Goal: Information Seeking & Learning: Check status

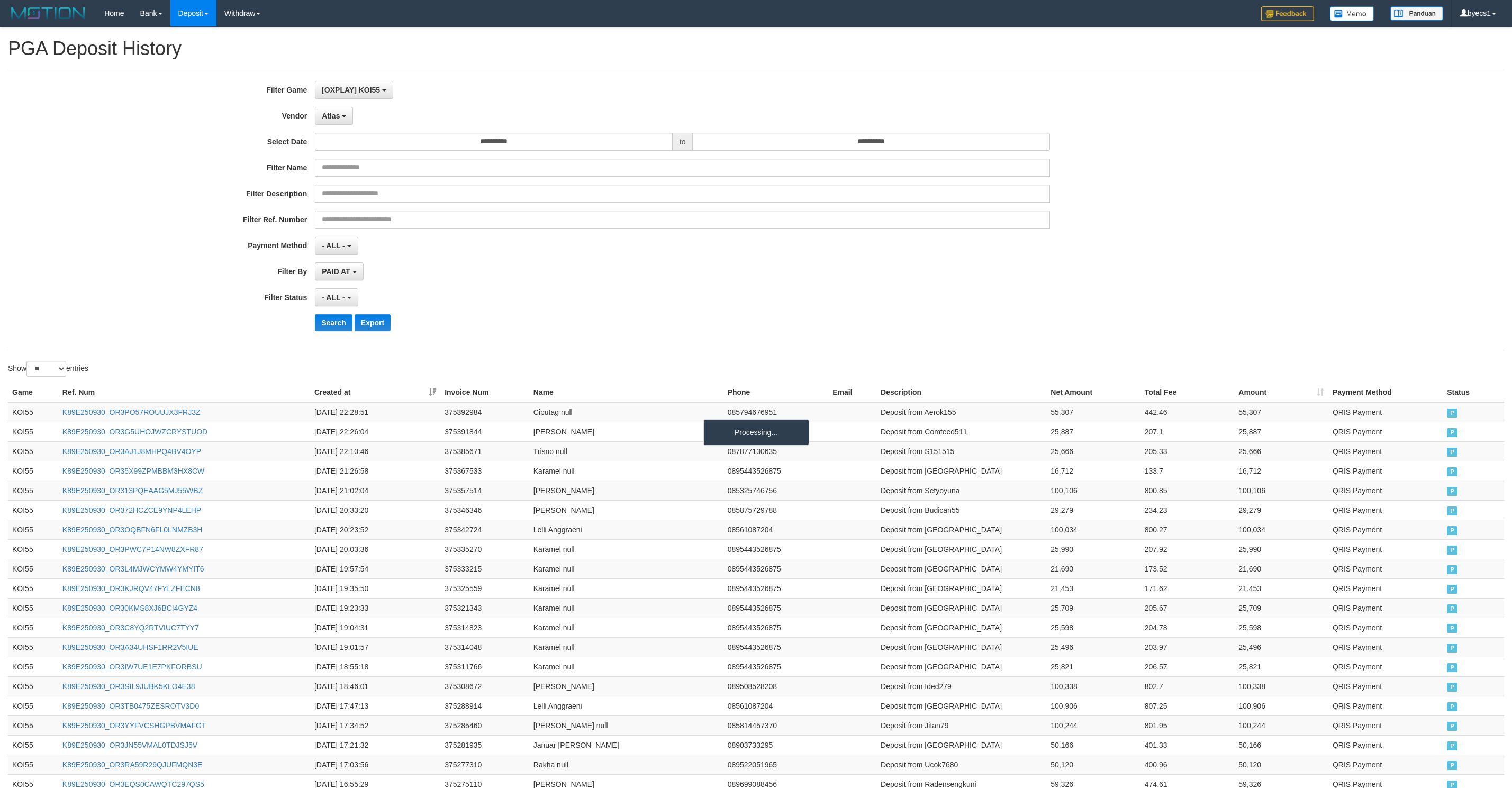
select select "**********"
select select "**"
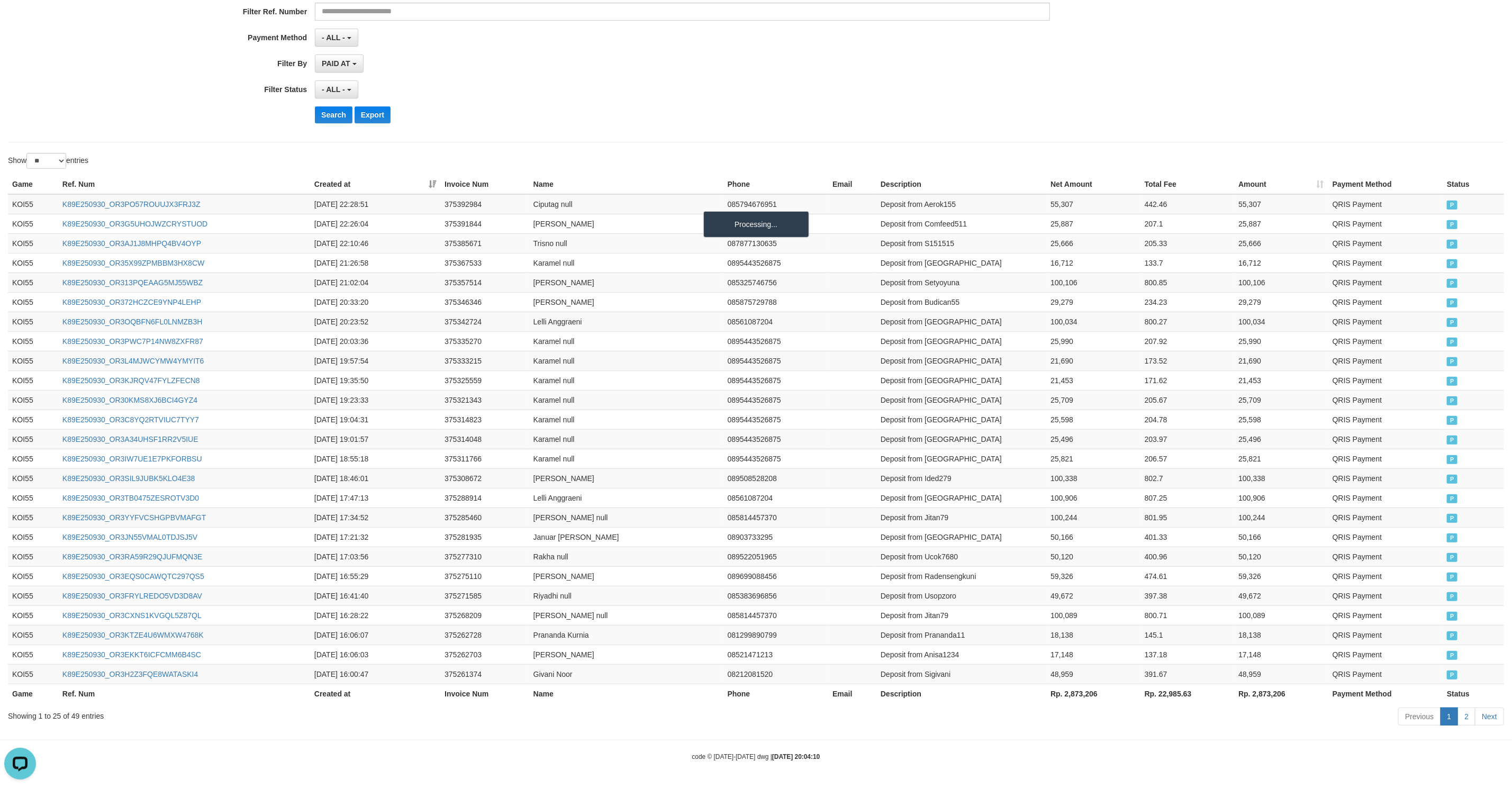
scroll to position [9, 0]
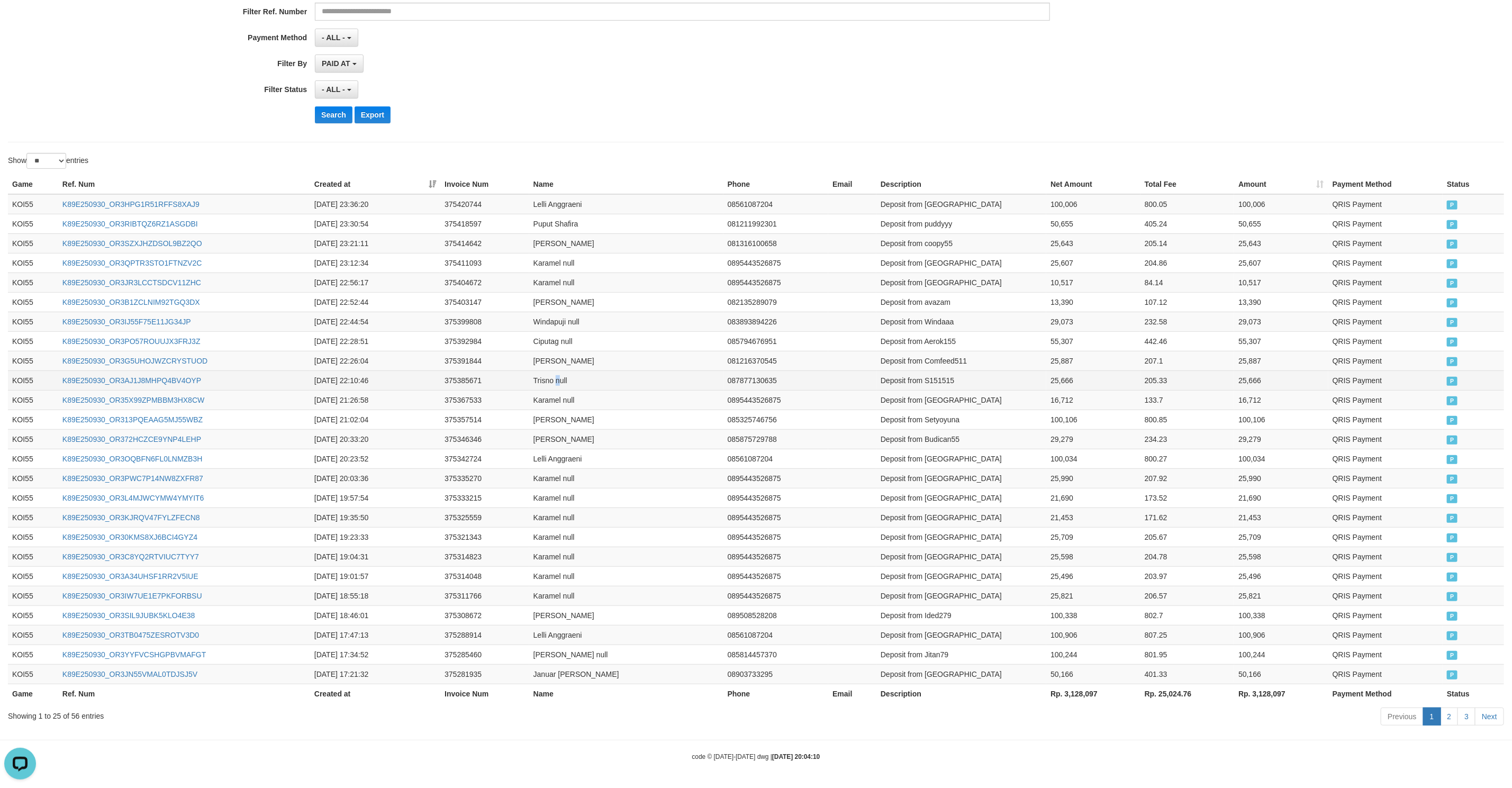
click at [561, 371] on td "Trisno null" at bounding box center [627, 380] width 194 height 19
click at [711, 422] on td "Yuna Setyo" at bounding box center [627, 419] width 194 height 19
click at [937, 318] on td "Deposit from Windaaa" at bounding box center [961, 321] width 170 height 19
drag, startPoint x: 937, startPoint y: 318, endPoint x: 1069, endPoint y: 313, distance: 132.1
click at [1069, 313] on tr "KOI55 K89E250930_OR3IJ55F75E11JG34JP 2025-09-30 22:44:54 375399808 Windapuji nu…" at bounding box center [756, 321] width 1496 height 19
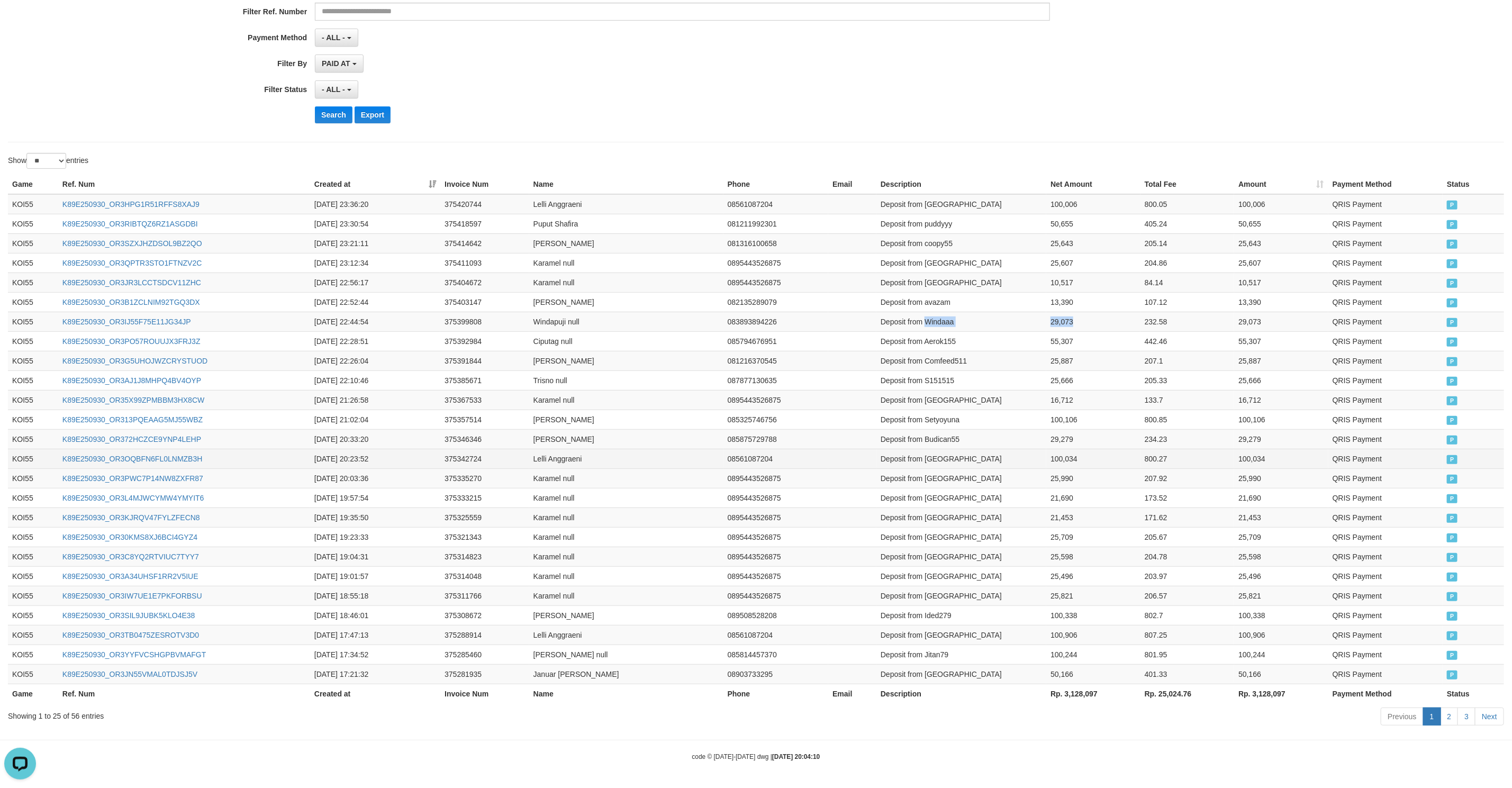
copy tr "Windaaa 29,073"
click at [938, 296] on td "Deposit from avazam" at bounding box center [961, 301] width 170 height 19
drag, startPoint x: 938, startPoint y: 296, endPoint x: 1050, endPoint y: 291, distance: 112.1
click at [1050, 292] on tr "KOI55 K89E250930_OR3B1ZCLNIM92TGQ3DX 2025-09-30 22:52:44 375403147 Ahmad Rofik …" at bounding box center [756, 301] width 1496 height 19
copy tr "avazam 13,390"
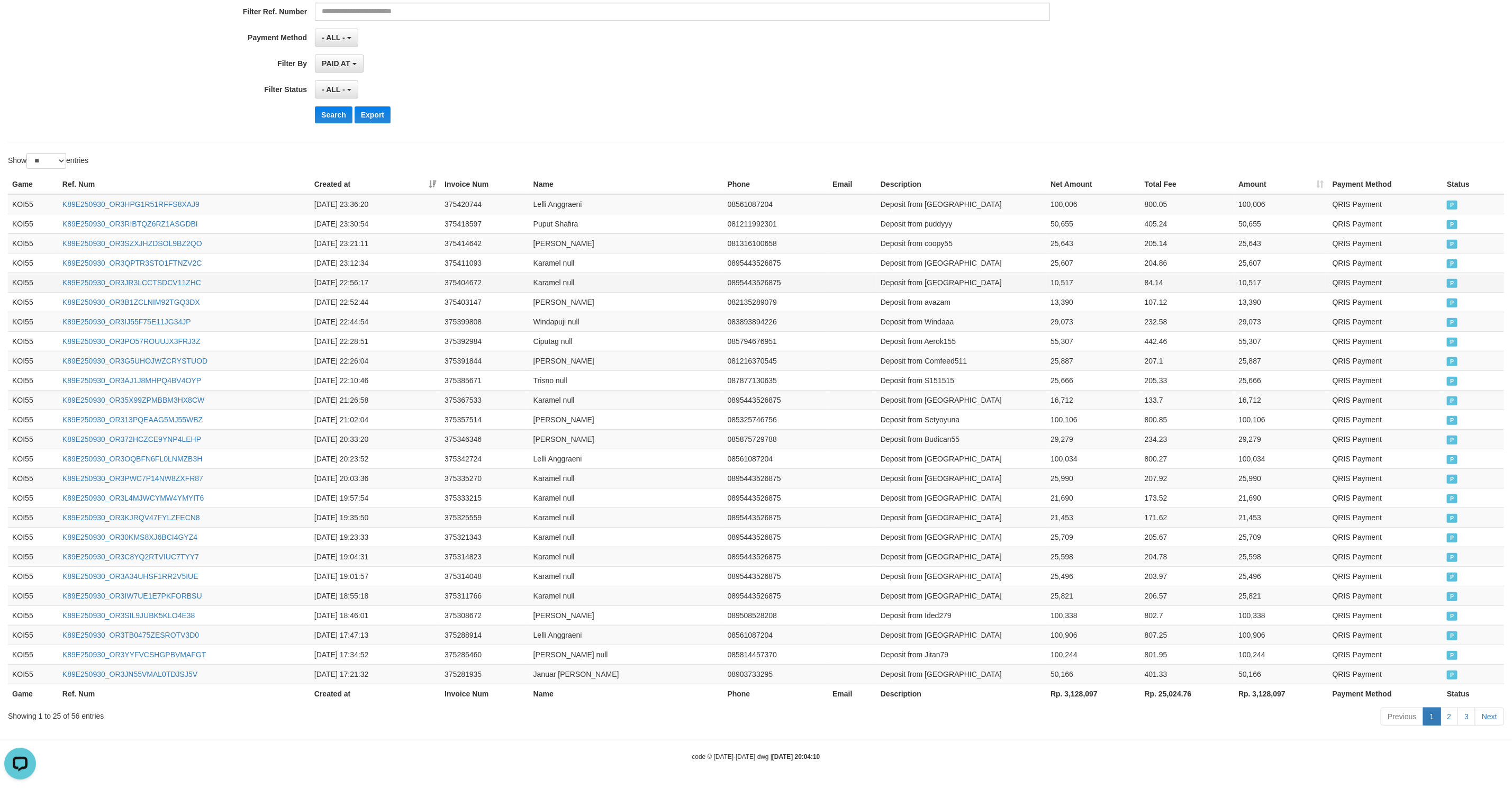
click at [948, 273] on td "Deposit from Karamel" at bounding box center [961, 282] width 170 height 19
drag, startPoint x: 948, startPoint y: 273, endPoint x: 1057, endPoint y: 272, distance: 109.0
click at [1057, 273] on tr "KOI55 K89E250930_OR3JR3LCCTSDCV11ZHC 2025-09-30 22:56:17 375404672 Karamel null…" at bounding box center [756, 282] width 1496 height 19
copy tr "Karamel 10,517"
click at [941, 256] on td "Deposit from Karamel" at bounding box center [961, 262] width 170 height 19
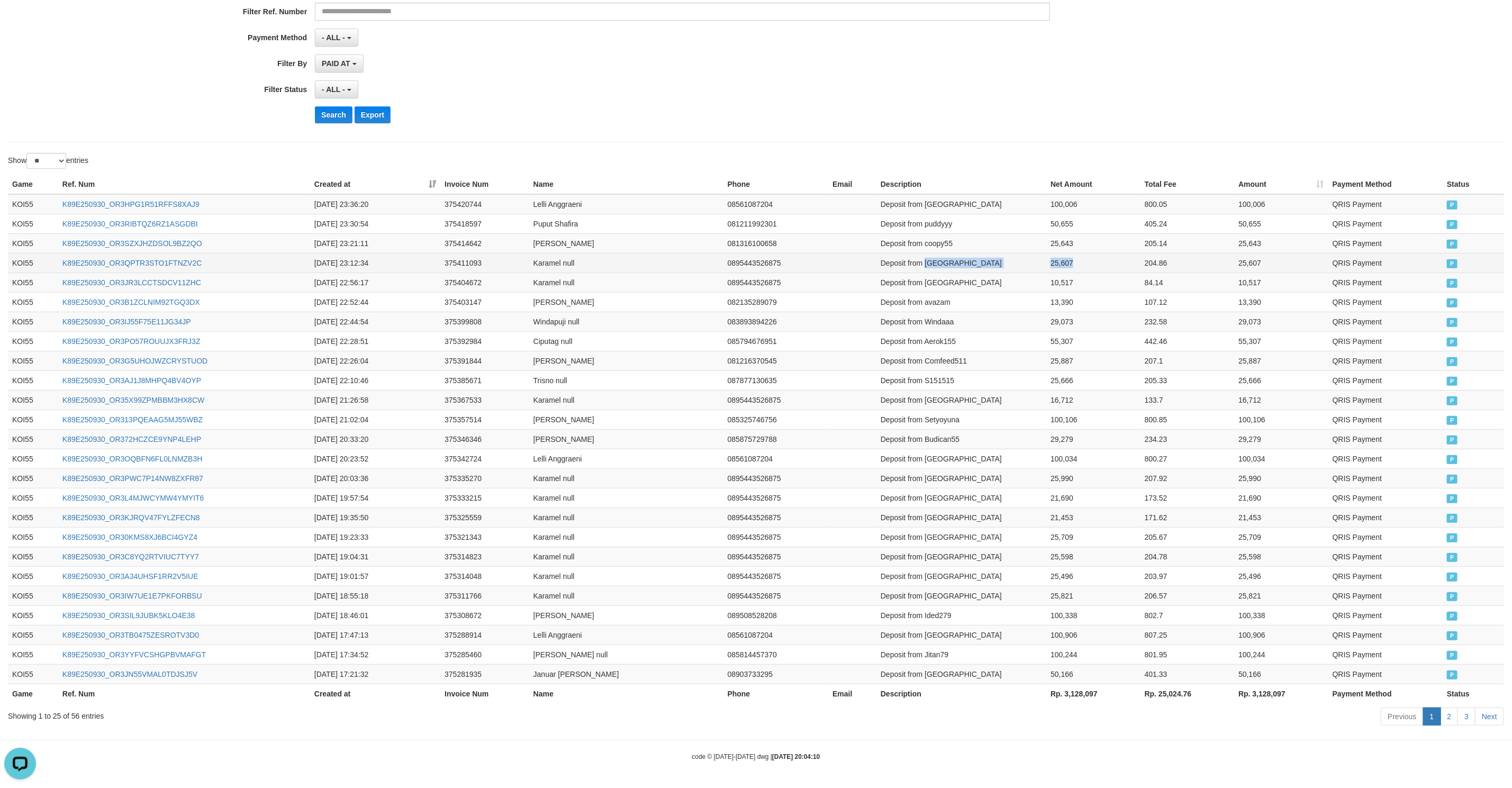
drag, startPoint x: 941, startPoint y: 256, endPoint x: 1051, endPoint y: 264, distance: 110.3
click at [1051, 264] on tr "KOI55 K89E250930_OR3QPTR3STO1FTNZV2C 2025-09-30 23:12:34 375411093 Karamel null…" at bounding box center [756, 262] width 1496 height 19
copy tr "Karamel 25,607"
click at [938, 237] on td "Deposit from coopy55" at bounding box center [961, 243] width 170 height 19
drag, startPoint x: 938, startPoint y: 237, endPoint x: 1064, endPoint y: 237, distance: 126.0
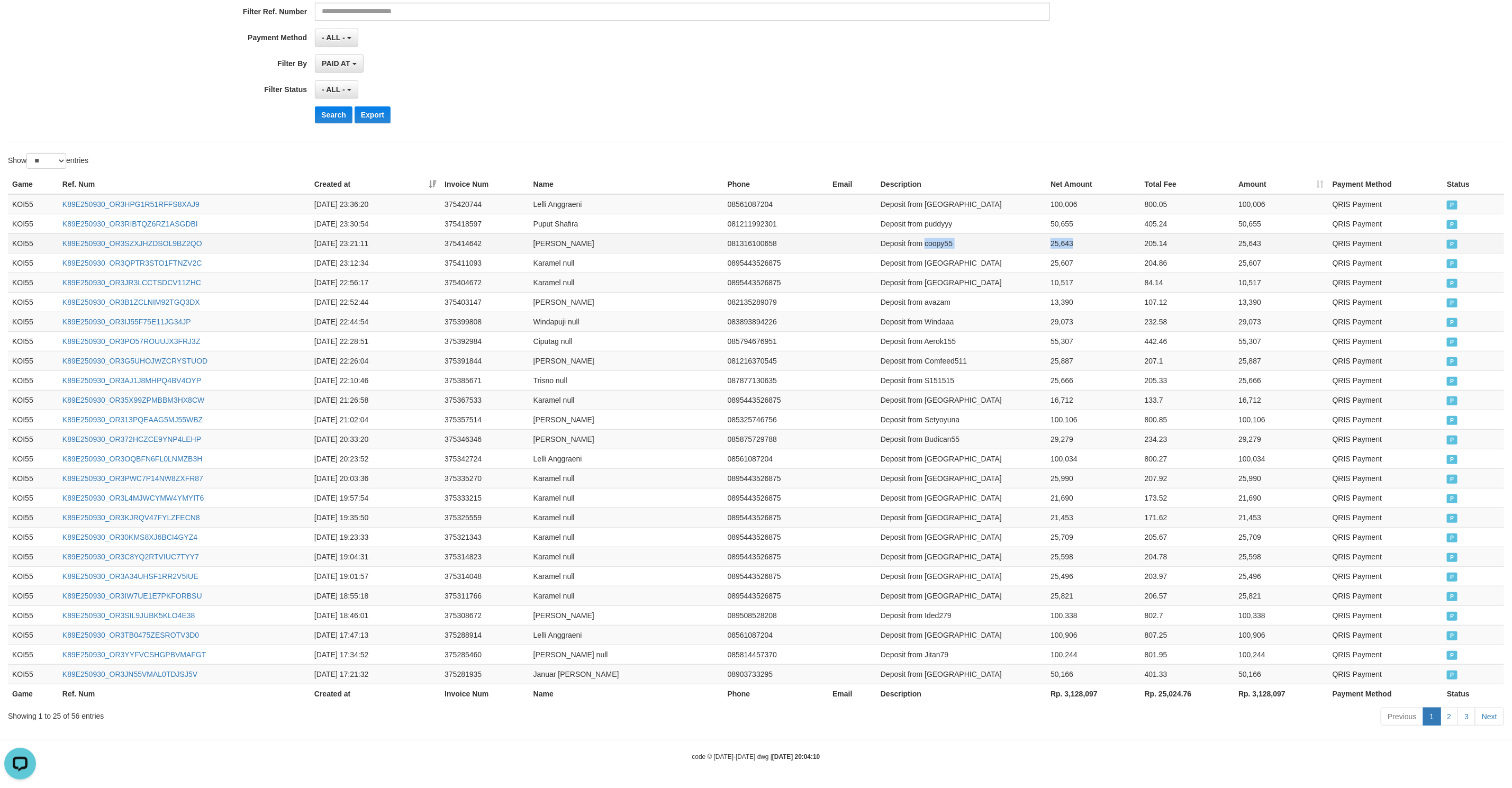
click at [1064, 237] on tr "KOI55 K89E250930_OR3SZXJHZDSOL9BZ2QO 2025-09-30 23:21:11 375414642 Ivan Prayoga…" at bounding box center [756, 243] width 1496 height 19
copy tr "coopy55 25,643"
click at [937, 219] on td "Deposit from puddyyy" at bounding box center [961, 223] width 170 height 19
drag, startPoint x: 937, startPoint y: 219, endPoint x: 1069, endPoint y: 209, distance: 132.4
click at [1069, 214] on tr "KOI55 K89E250930_OR3RIBTQZ6RZ1ASGDBI 2025-09-30 23:30:54 375418597 Puput Shafir…" at bounding box center [756, 223] width 1496 height 19
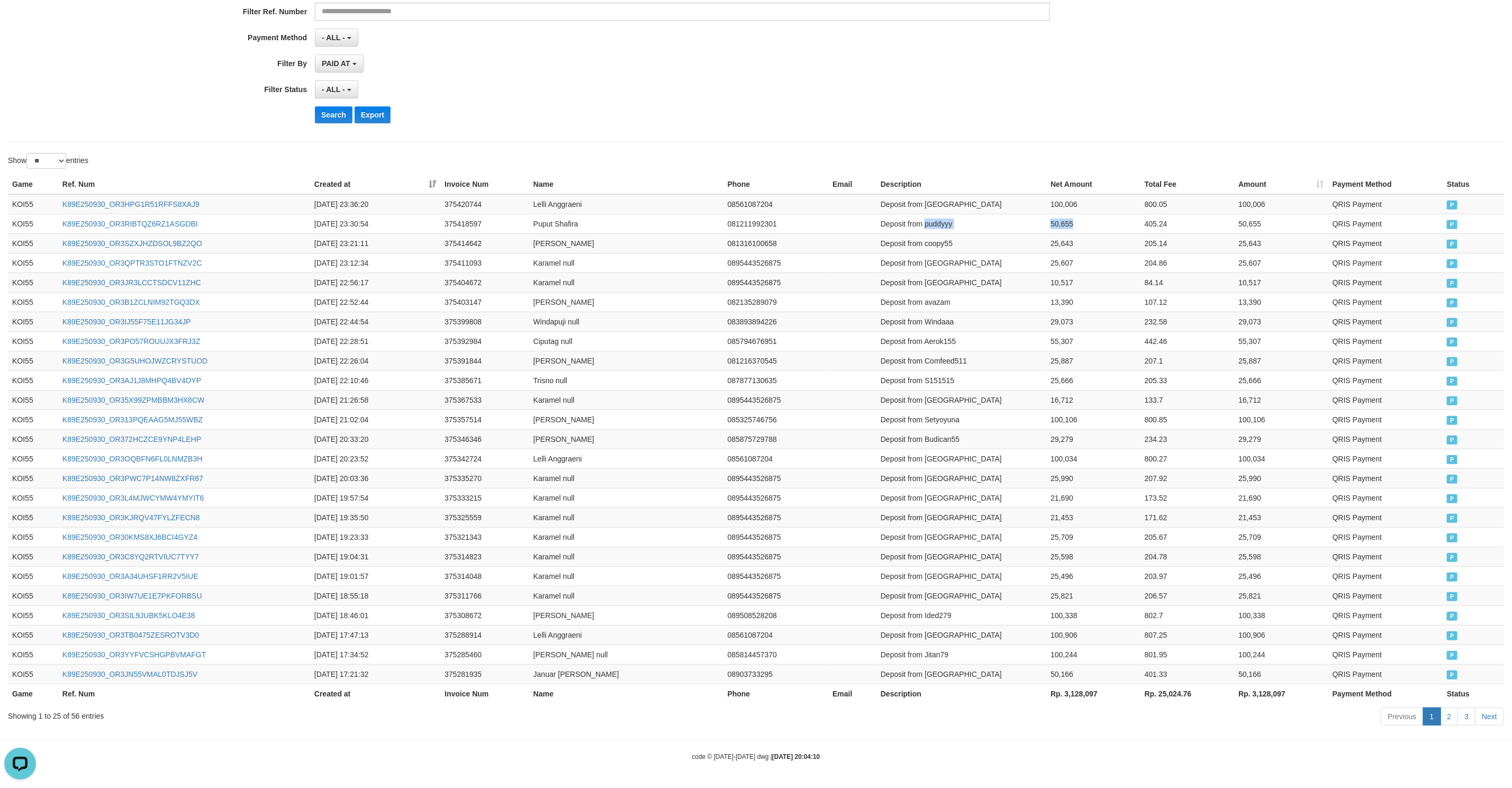
copy tr "puddyyy 50,655"
click at [953, 198] on td "Deposit from Korbanpelakor" at bounding box center [961, 204] width 170 height 20
drag, startPoint x: 953, startPoint y: 198, endPoint x: 1066, endPoint y: 197, distance: 113.0
click at [1066, 197] on tr "KOI55 K89E250930_OR3HPG1R51RFFS8XAJ9 2025-09-30 23:36:20 375420744 Lelli Anggra…" at bounding box center [756, 204] width 1496 height 20
copy tr "Korbanpelakor 100,006"
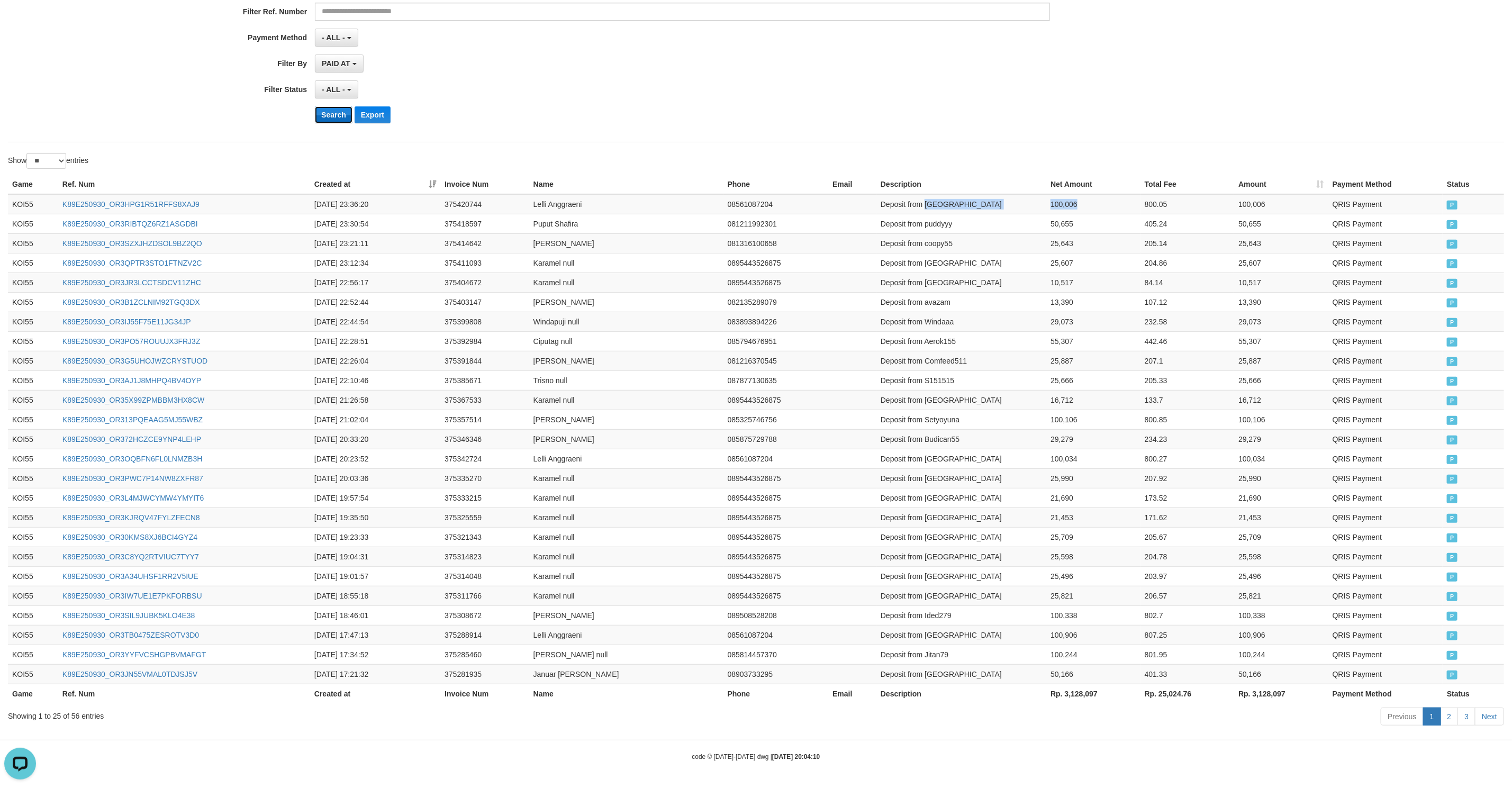
click at [331, 107] on button "Search" at bounding box center [333, 115] width 38 height 17
click at [332, 110] on button "Search" at bounding box center [333, 115] width 38 height 17
click at [921, 351] on td "Deposit from Comfeed511" at bounding box center [961, 360] width 170 height 19
click at [1195, 240] on td "205.14" at bounding box center [1187, 243] width 95 height 19
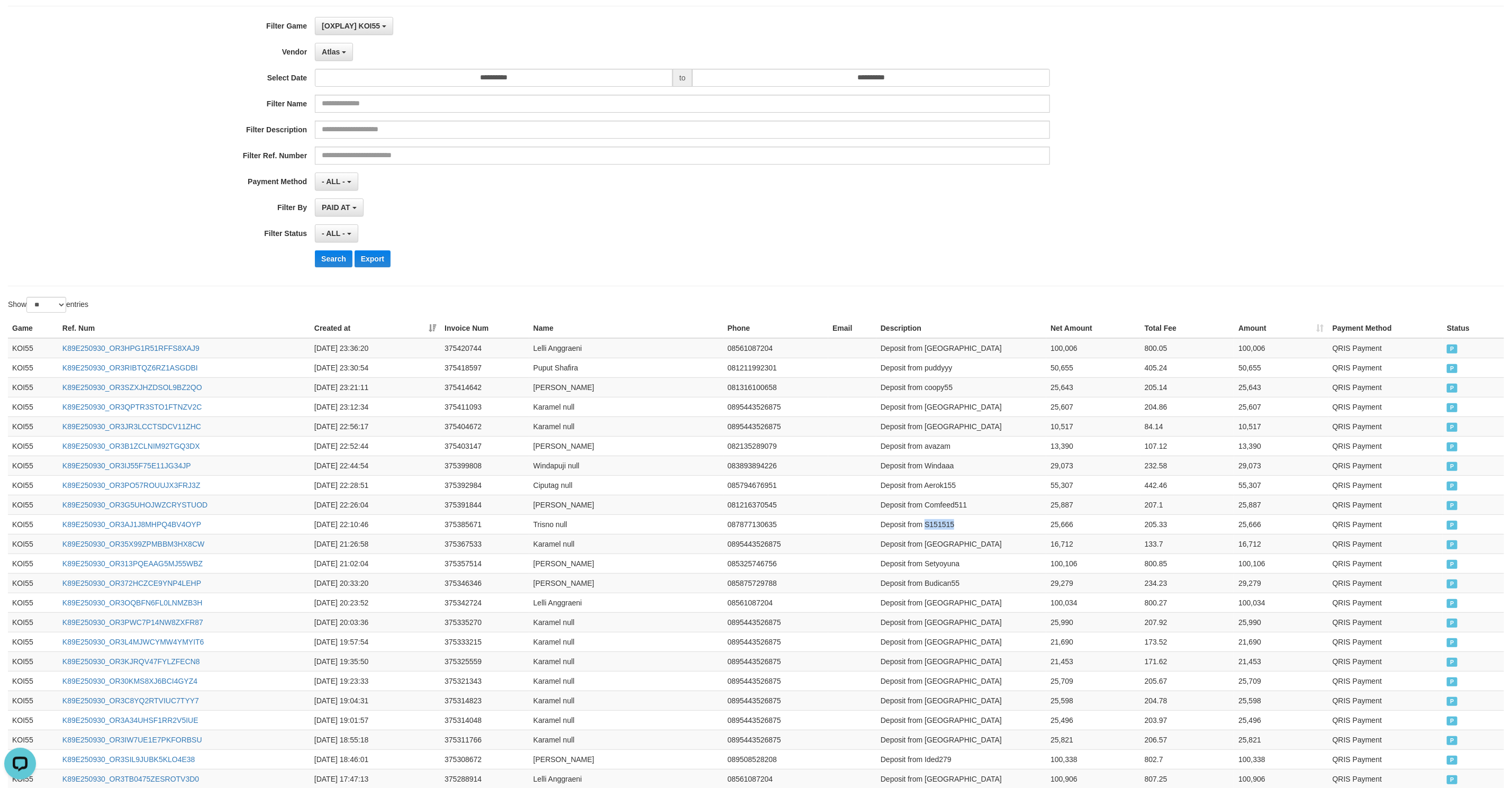
scroll to position [59, 0]
click at [340, 267] on button "Search" at bounding box center [333, 264] width 38 height 17
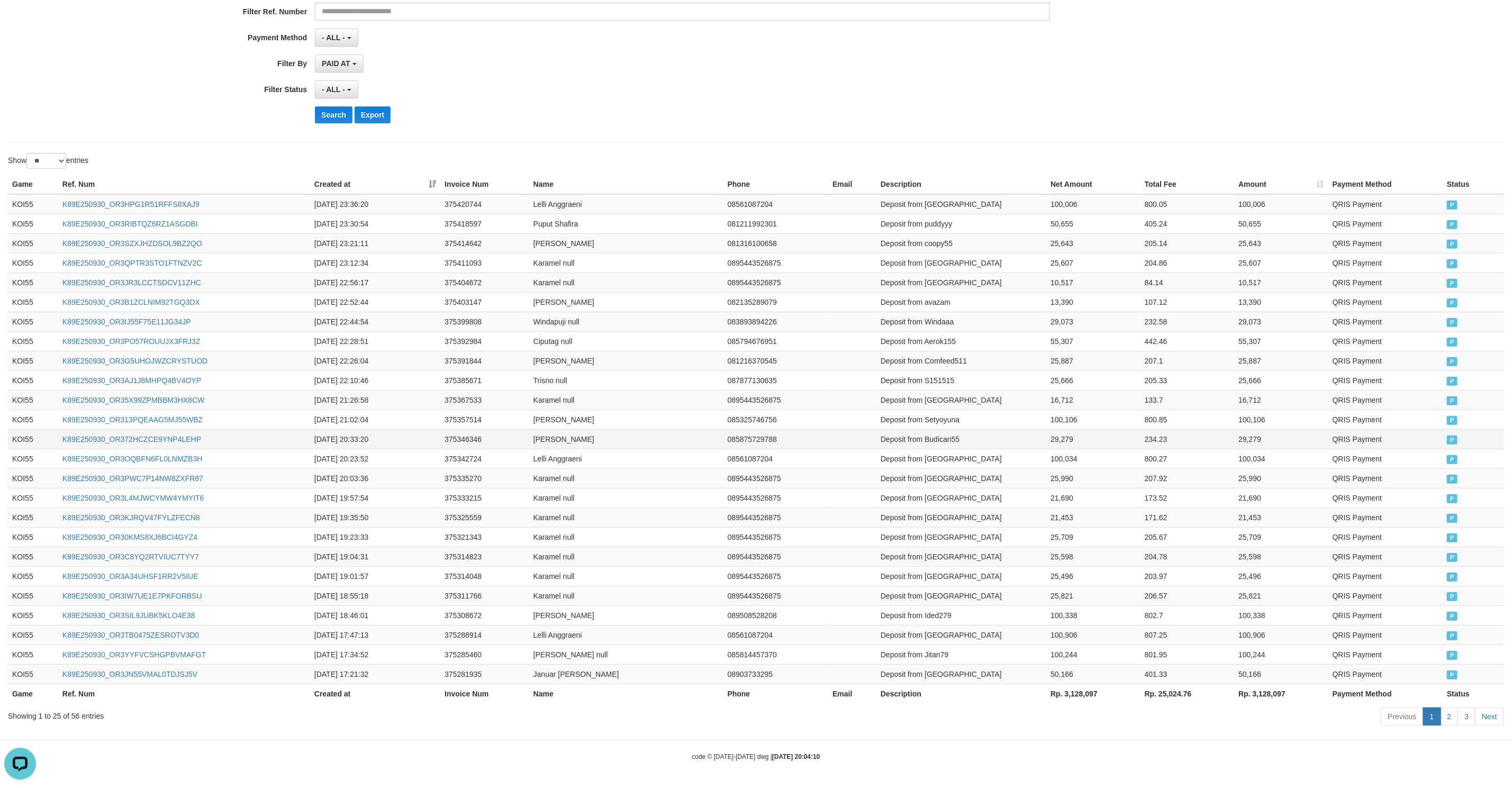
scroll to position [218, 0]
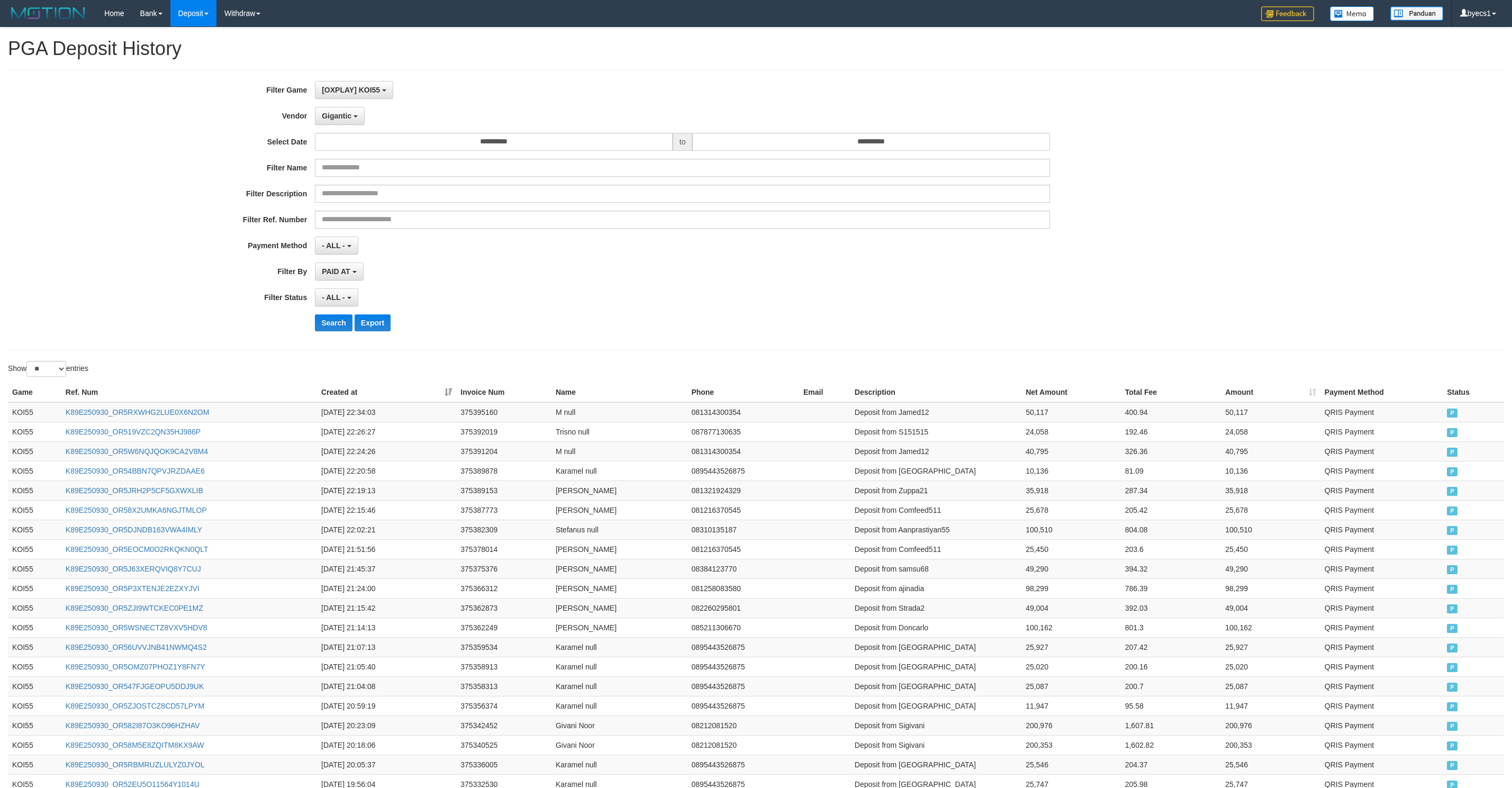
select select "**********"
select select "**"
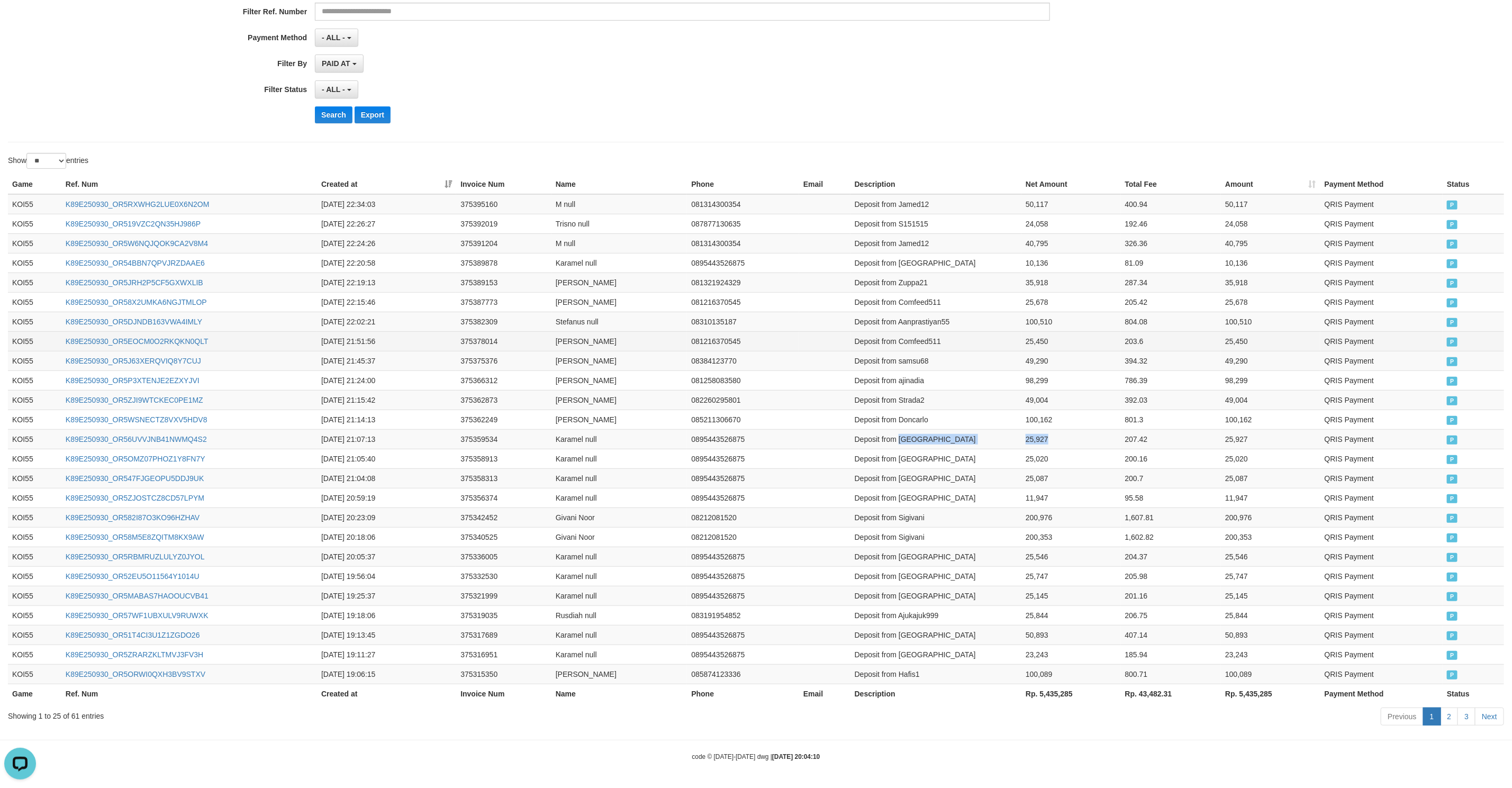
scroll to position [9, 0]
click at [327, 111] on button "Search" at bounding box center [333, 115] width 38 height 17
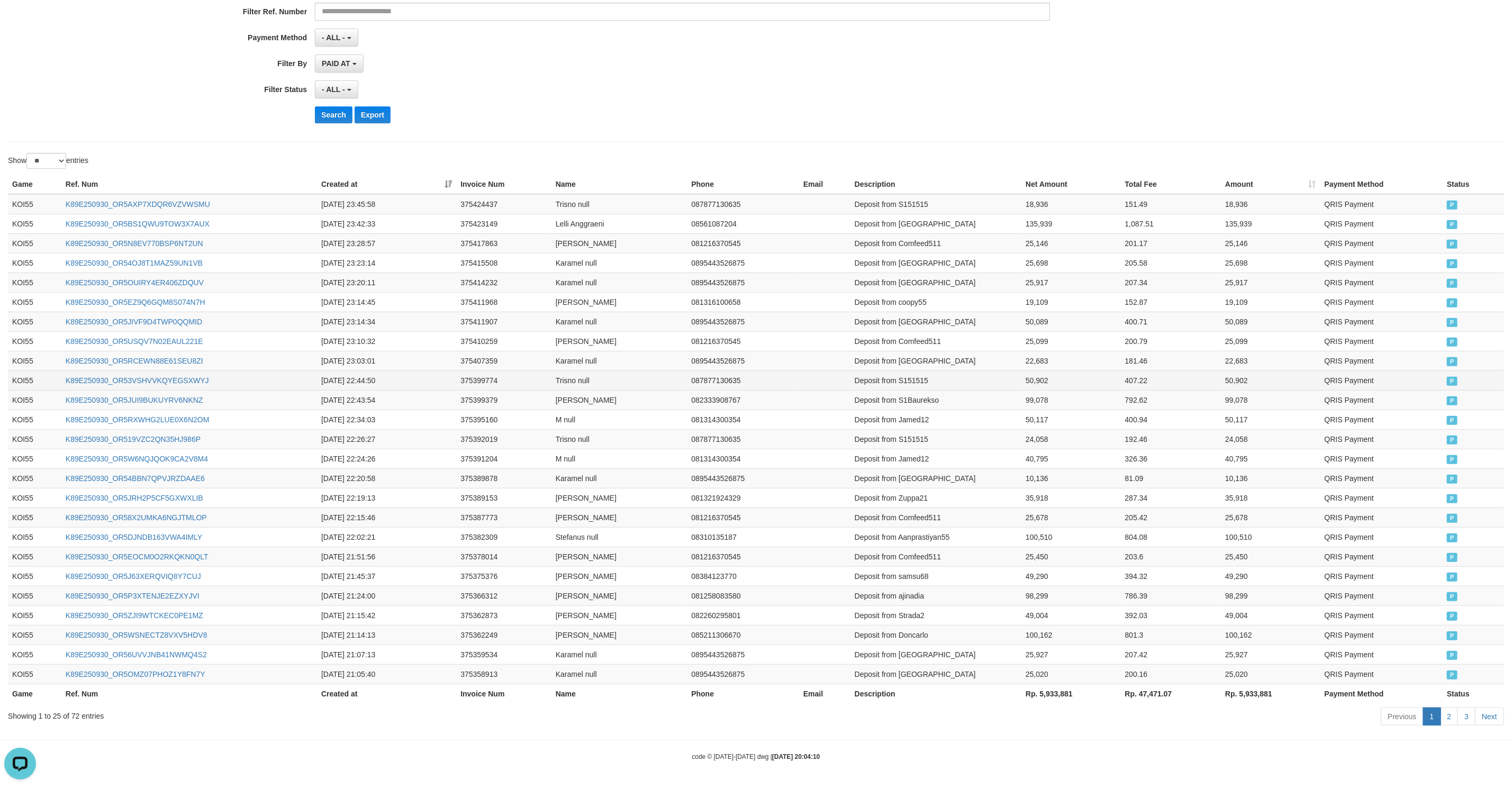
click at [838, 376] on td at bounding box center [824, 380] width 51 height 19
click at [935, 312] on td "Deposit from [GEOGRAPHIC_DATA]" at bounding box center [935, 321] width 171 height 19
click at [925, 399] on td "Deposit from S1Baurekso" at bounding box center [935, 399] width 171 height 19
drag, startPoint x: 925, startPoint y: 399, endPoint x: 3, endPoint y: 442, distance: 923.0
click at [1023, 394] on tr "KOI55 K89E250930_OR5JUI9BUKUYRV6NKNZ 2025-09-30 22:43:54 375399379 Nicko Bachti…" at bounding box center [756, 399] width 1496 height 19
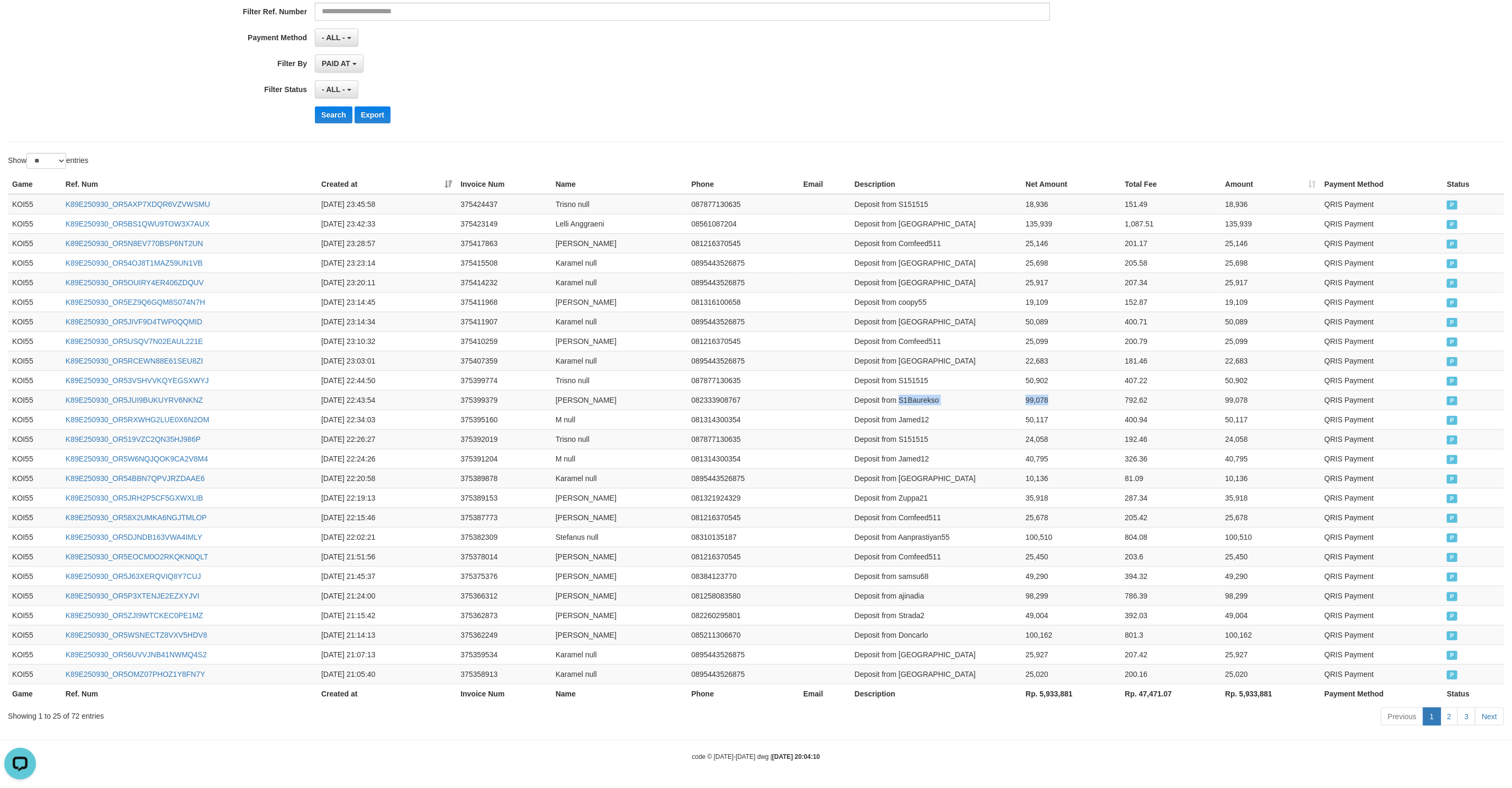
copy tr "S1Baurekso 99,078"
click at [915, 375] on td "Deposit from S151515" at bounding box center [935, 380] width 171 height 19
drag, startPoint x: 915, startPoint y: 375, endPoint x: 1033, endPoint y: 378, distance: 118.0
click at [1033, 378] on tr "KOI55 K89E250930_OR53VSHVVKQYEGSXWYJ 2025-09-30 22:44:50 375399774 Trisno null …" at bounding box center [756, 380] width 1496 height 19
copy tr "S151515 50,902"
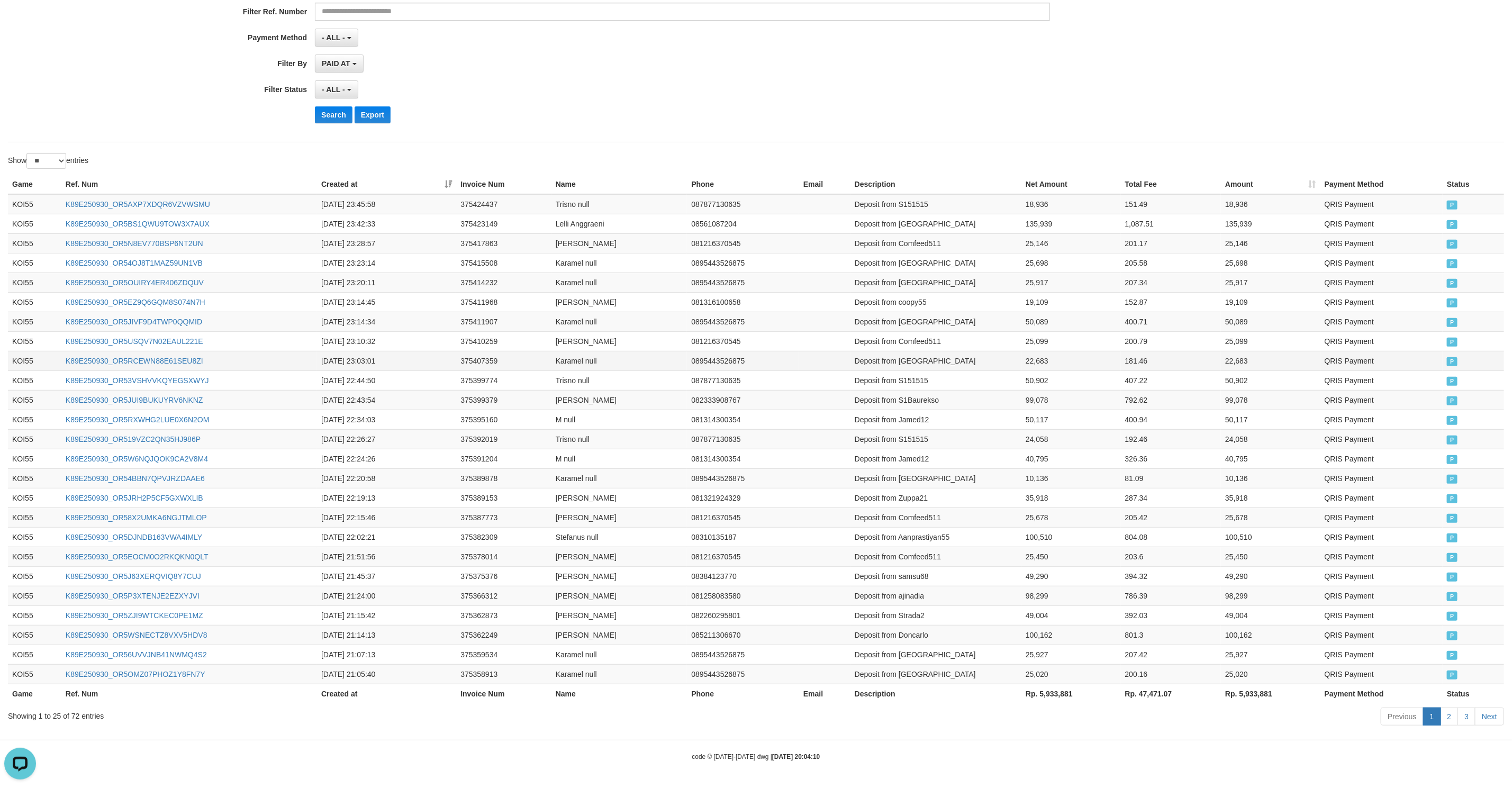
click at [904, 356] on td "Deposit from Karamel" at bounding box center [935, 360] width 171 height 19
drag, startPoint x: 904, startPoint y: 356, endPoint x: 1061, endPoint y: 351, distance: 157.1
click at [1061, 351] on tr "KOI55 K89E250930_OR5RCEWN88E61SEU8ZI 2025-09-30 23:03:01 375407359 Karamel null…" at bounding box center [756, 360] width 1496 height 19
copy tr "Karamel 22,683"
click at [920, 334] on td "Deposit from Comfeed511" at bounding box center [935, 340] width 171 height 19
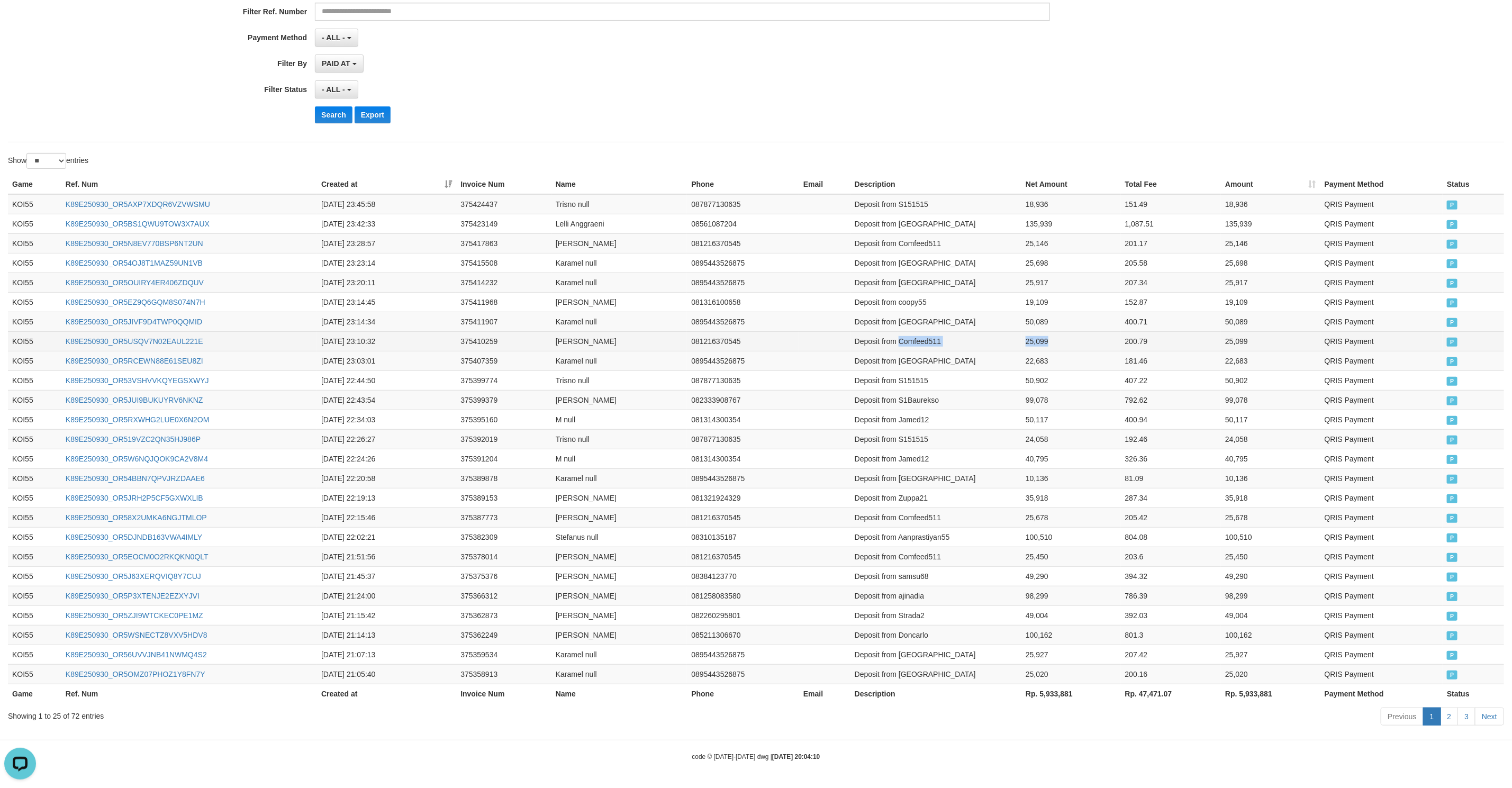
drag, startPoint x: 920, startPoint y: 334, endPoint x: 1039, endPoint y: 338, distance: 119.1
click at [1039, 338] on tr "KOI55 K89E250930_OR5USQV7N02EAUL221E 2025-09-30 23:10:32 375410259 Jam Hari 081…" at bounding box center [756, 340] width 1496 height 19
copy tr "Comfeed511 25,099"
click at [917, 316] on td "Deposit from Karamel" at bounding box center [935, 321] width 171 height 19
drag, startPoint x: 917, startPoint y: 316, endPoint x: 1024, endPoint y: 315, distance: 107.0
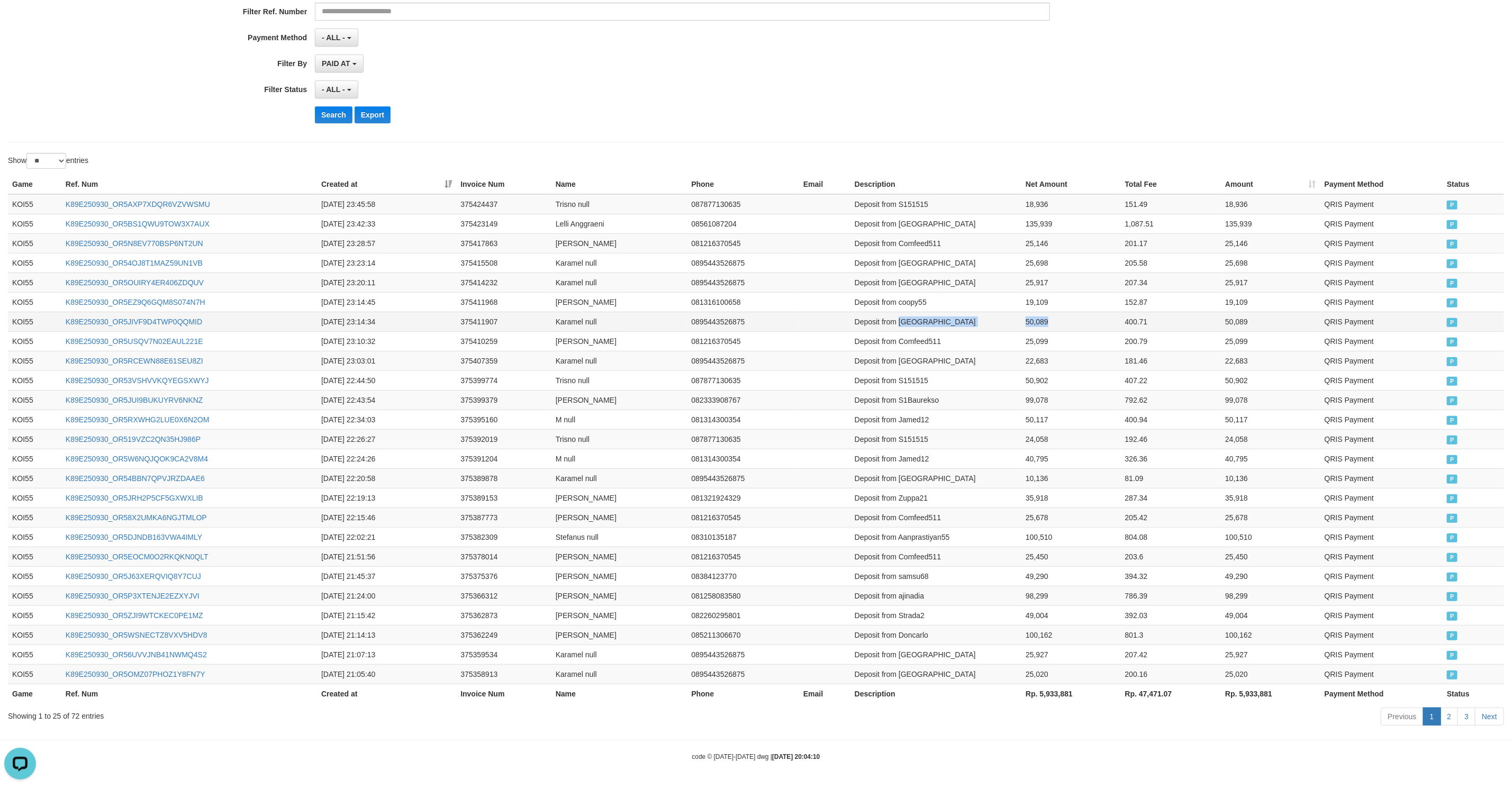
click at [1024, 315] on tr "KOI55 K89E250930_OR5JIVF9D4TWP0QQMID 2025-09-30 23:14:34 375411907 Karamel null…" at bounding box center [756, 321] width 1496 height 19
copy tr "Karamel 50,089"
click at [918, 296] on td "Deposit from coopy55" at bounding box center [935, 301] width 171 height 19
drag, startPoint x: 918, startPoint y: 296, endPoint x: 1052, endPoint y: 291, distance: 134.1
click at [1052, 292] on tr "KOI55 K89E250930_OR5EZ9Q6GQM8S074N7H 2025-09-30 23:14:45 375411968 Ivan Prayoga…" at bounding box center [756, 301] width 1496 height 19
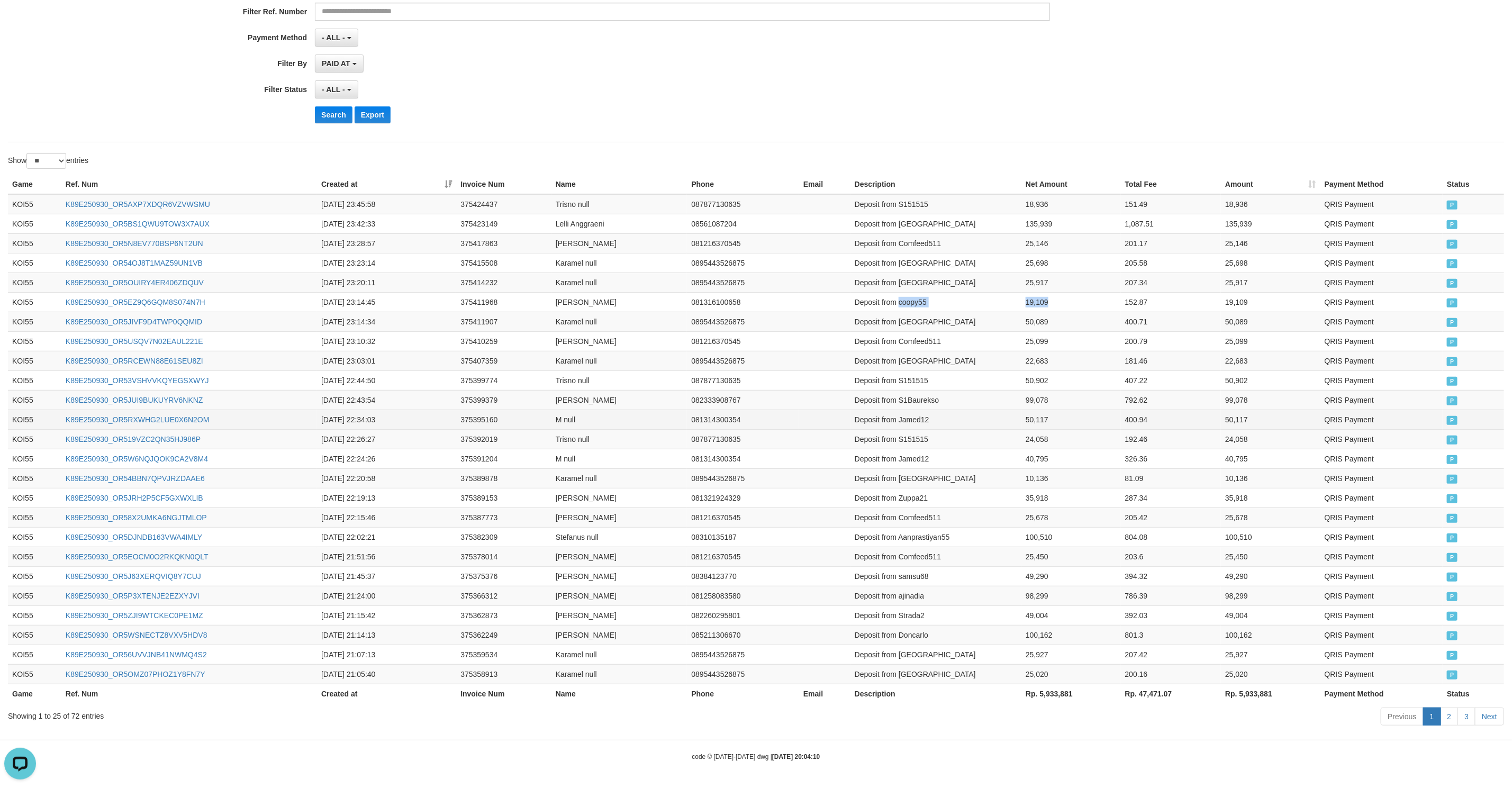
copy tr "coopy55 19,109"
click at [907, 273] on td "Deposit from Karamel" at bounding box center [935, 282] width 171 height 19
drag, startPoint x: 907, startPoint y: 270, endPoint x: 1039, endPoint y: 271, distance: 132.0
click at [1039, 273] on tr "KOI55 K89E250930_OR5OUIRY4ER406ZDQUV 2025-09-30 23:20:11 375414232 Karamel null…" at bounding box center [756, 282] width 1496 height 19
copy tr "Karamel 25,917"
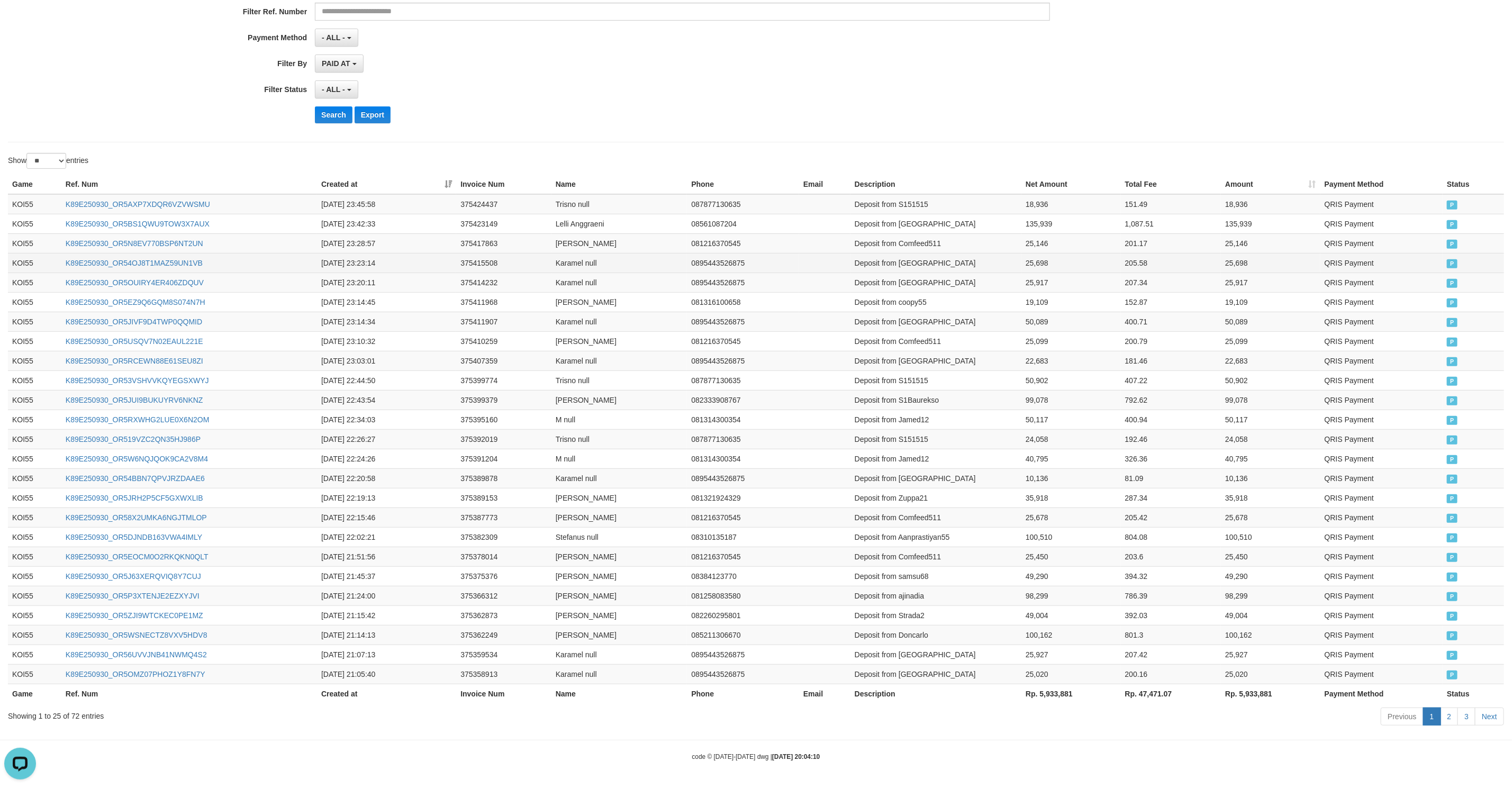
click at [915, 256] on td "Deposit from Karamel" at bounding box center [935, 262] width 171 height 19
drag, startPoint x: 915, startPoint y: 256, endPoint x: 293, endPoint y: 381, distance: 634.4
click at [1038, 253] on tr "KOI55 K89E250930_OR54OJ8T1MAZ59UN1VB 2025-09-30 23:23:14 375415508 Karamel null…" at bounding box center [756, 262] width 1496 height 19
copy tr "Karamel 25,698"
click at [917, 238] on td "Deposit from Comfeed511" at bounding box center [935, 243] width 171 height 19
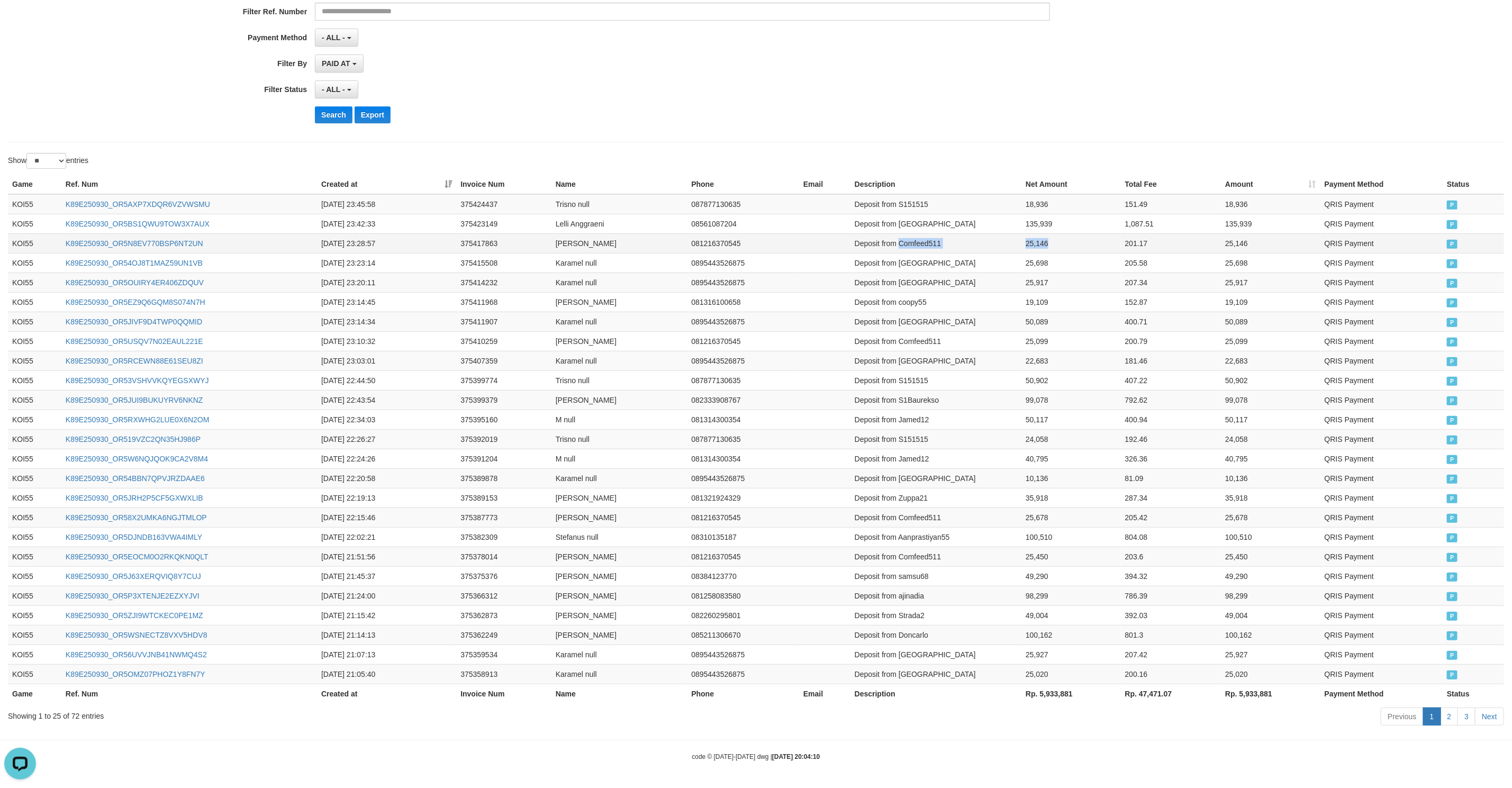
drag, startPoint x: 917, startPoint y: 238, endPoint x: 1045, endPoint y: 230, distance: 128.2
click at [1045, 233] on tr "KOI55 K89E250930_OR5N8EV770BSP6NT2UN 2025-09-30 23:28:57 375417863 Jam Hari 081…" at bounding box center [756, 243] width 1496 height 19
copy tr "Comfeed511 25,146"
click at [933, 223] on td "Deposit from Korbanpelakor" at bounding box center [935, 223] width 171 height 19
drag, startPoint x: 933, startPoint y: 223, endPoint x: 1029, endPoint y: 214, distance: 96.4
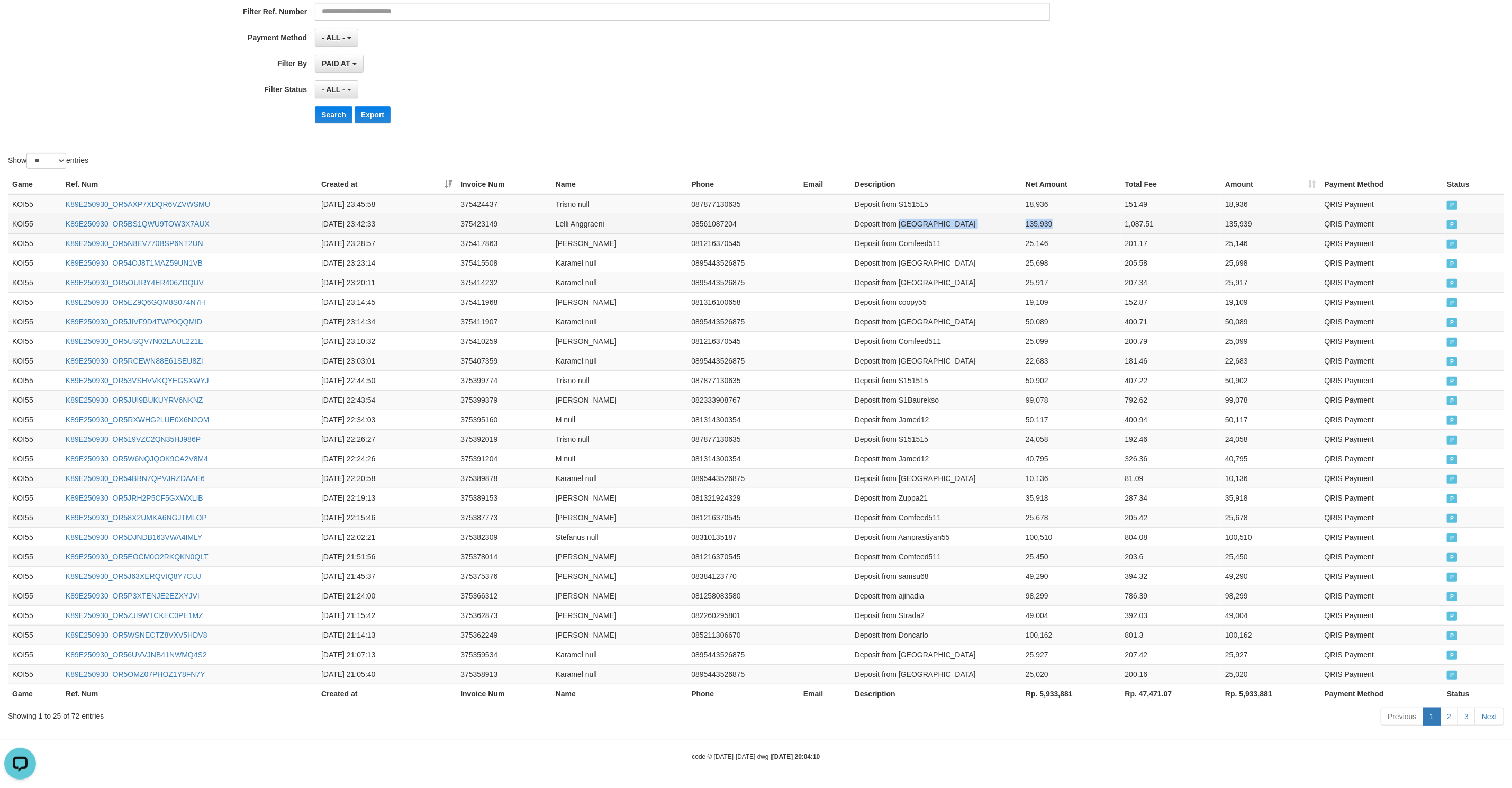
click at [1029, 214] on tr "KOI55 K89E250930_OR5BS1QWU9TOW3X7AUX 2025-09-30 23:42:33 375423149 Lelli Anggra…" at bounding box center [756, 223] width 1496 height 19
copy tr "Korbanpelakor 135,939"
click at [921, 197] on td "Deposit from S151515" at bounding box center [935, 204] width 171 height 20
drag, startPoint x: 921, startPoint y: 197, endPoint x: 1033, endPoint y: 200, distance: 112.0
click at [1033, 200] on tr "KOI55 K89E250930_OR5AXP7XDQR6VZVWSMU 2025-09-30 23:45:58 375424437 Trisno null …" at bounding box center [756, 204] width 1496 height 20
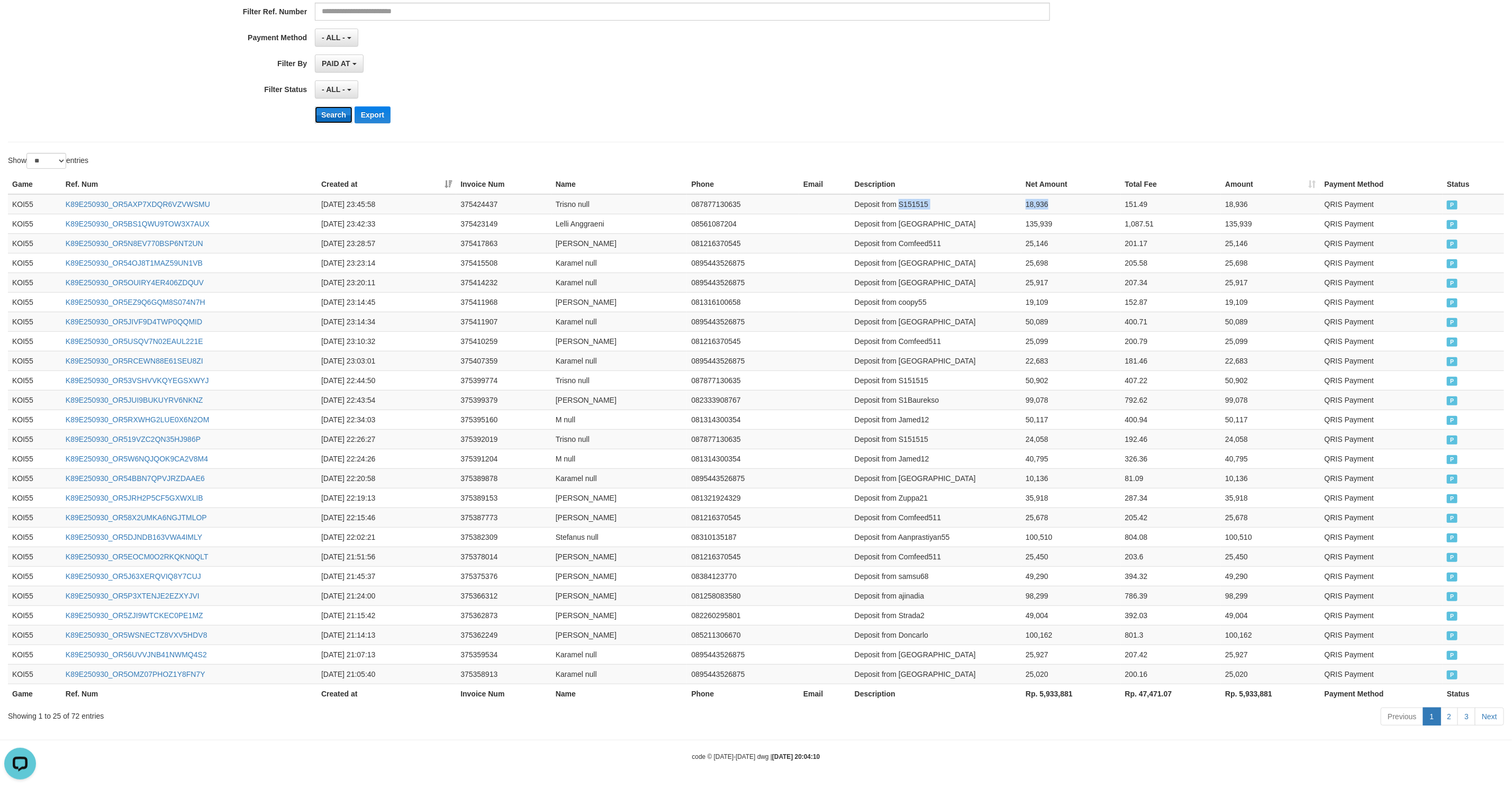
click at [322, 106] on button "Search" at bounding box center [333, 115] width 38 height 17
click at [813, 106] on div "Search Export" at bounding box center [787, 115] width 946 height 17
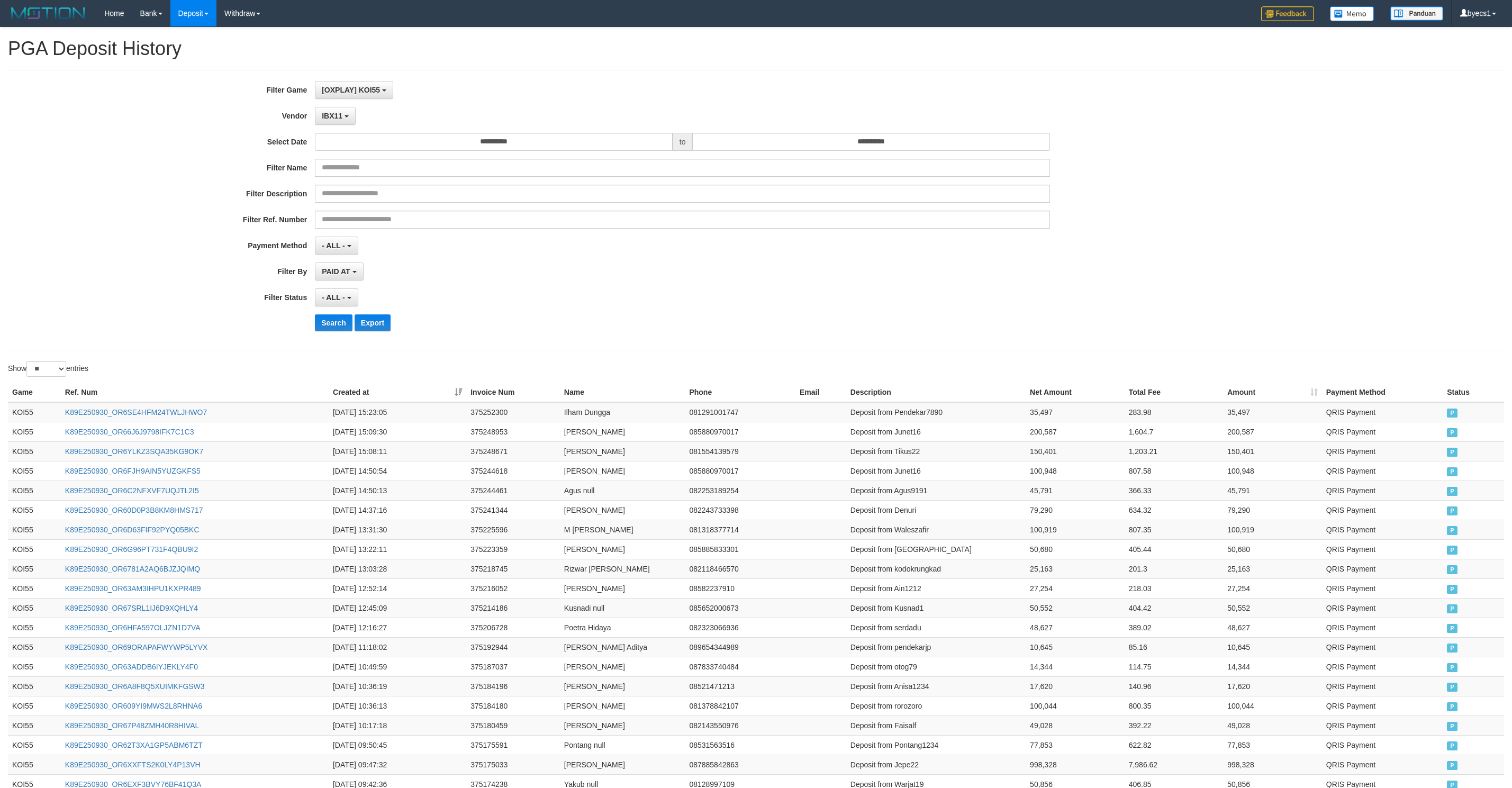
select select "**********"
select select "**"
click at [349, 321] on button "Search" at bounding box center [333, 323] width 38 height 17
click at [689, 290] on div "- ALL - SELECT ALL - ALL - SELECT STATUS PENDING/UNPAID PAID CANCELED EXPIRED" at bounding box center [682, 298] width 735 height 18
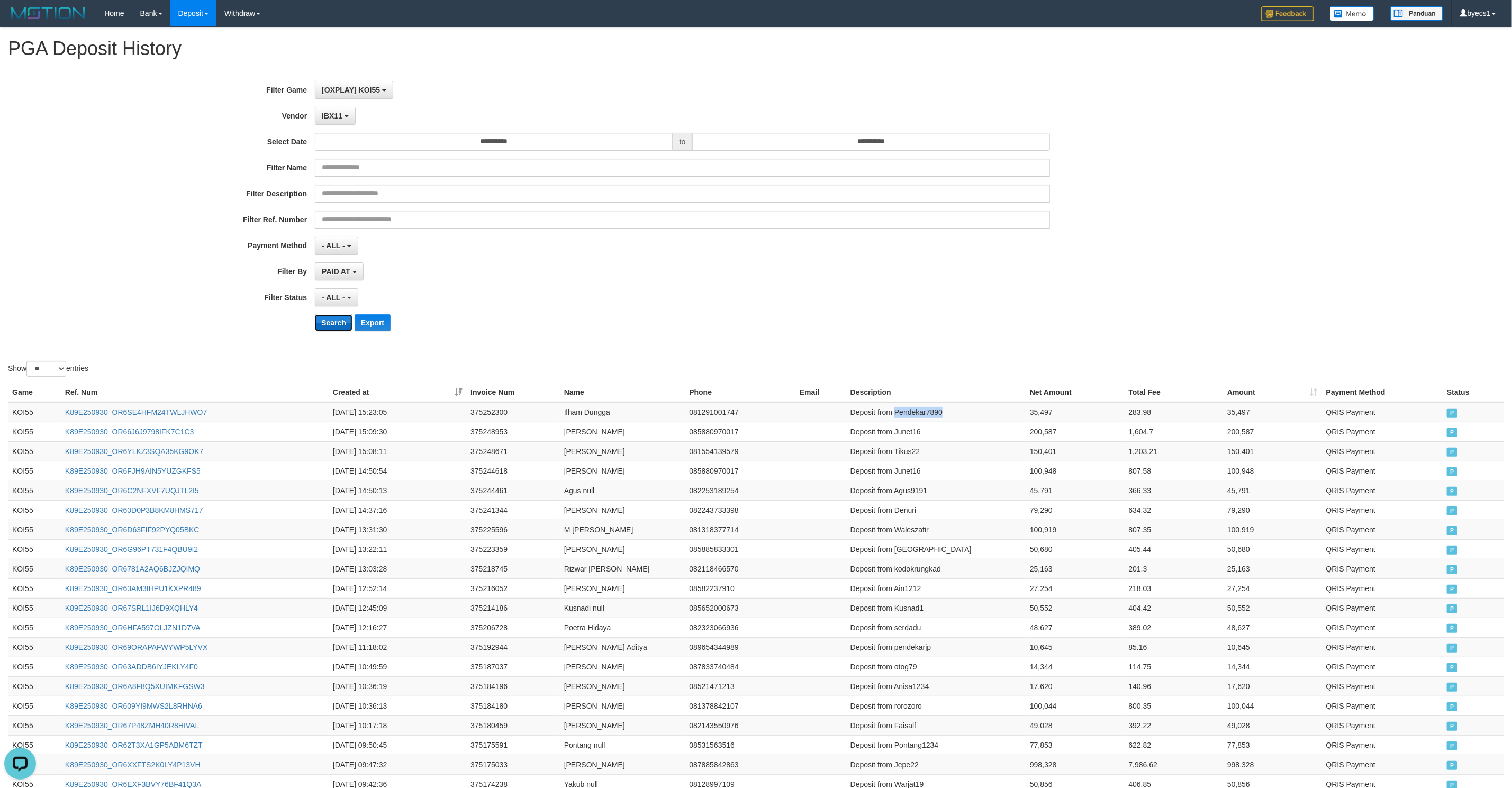
click at [337, 320] on button "Search" at bounding box center [333, 323] width 38 height 17
click at [812, 306] on div "- ALL - SELECT ALL - ALL - SELECT STATUS PENDING/UNPAID PAID CANCELED EXPIRED" at bounding box center [682, 298] width 735 height 18
click at [783, 233] on div "**********" at bounding box center [630, 210] width 1260 height 258
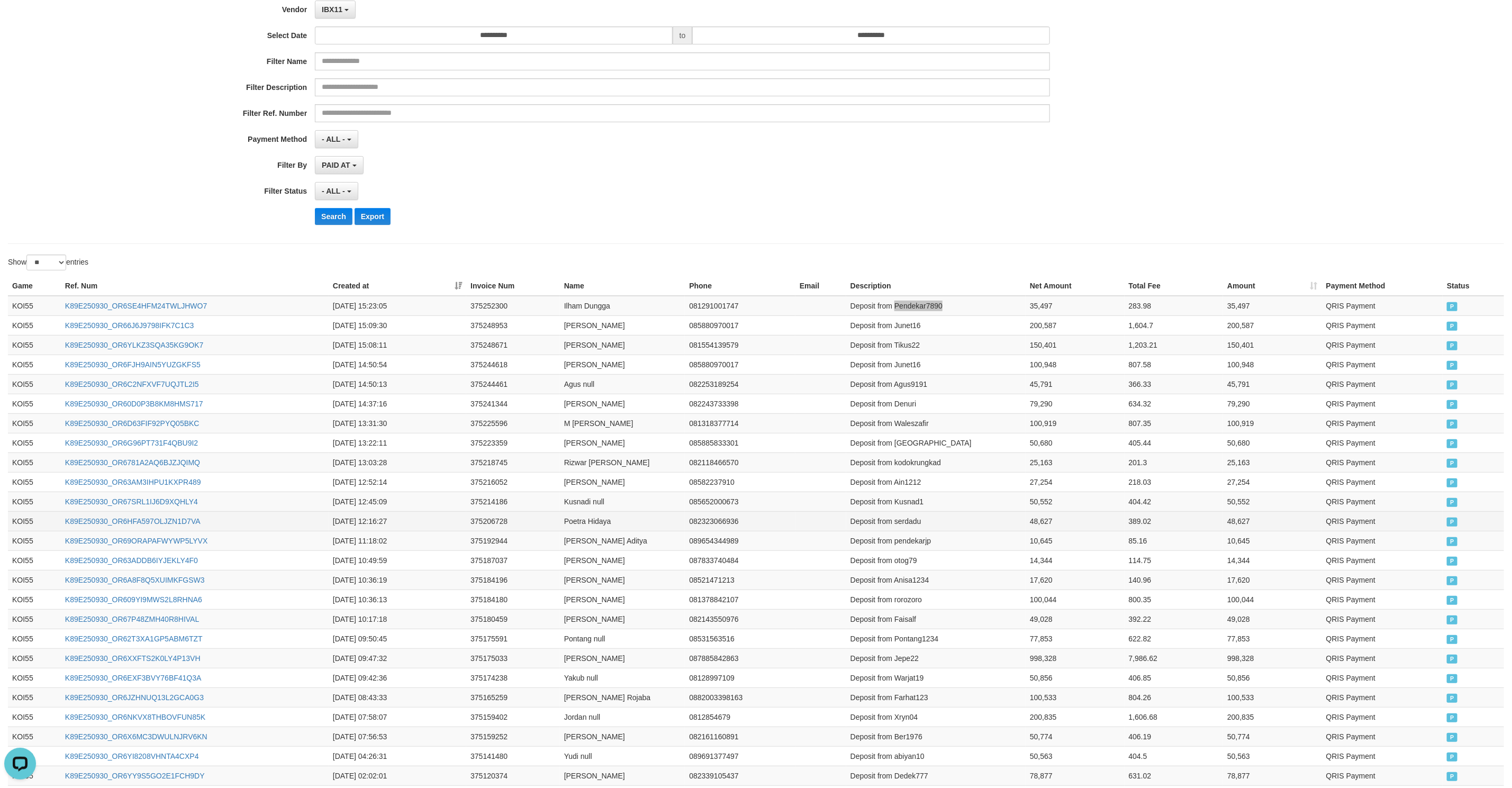
scroll to position [218, 0]
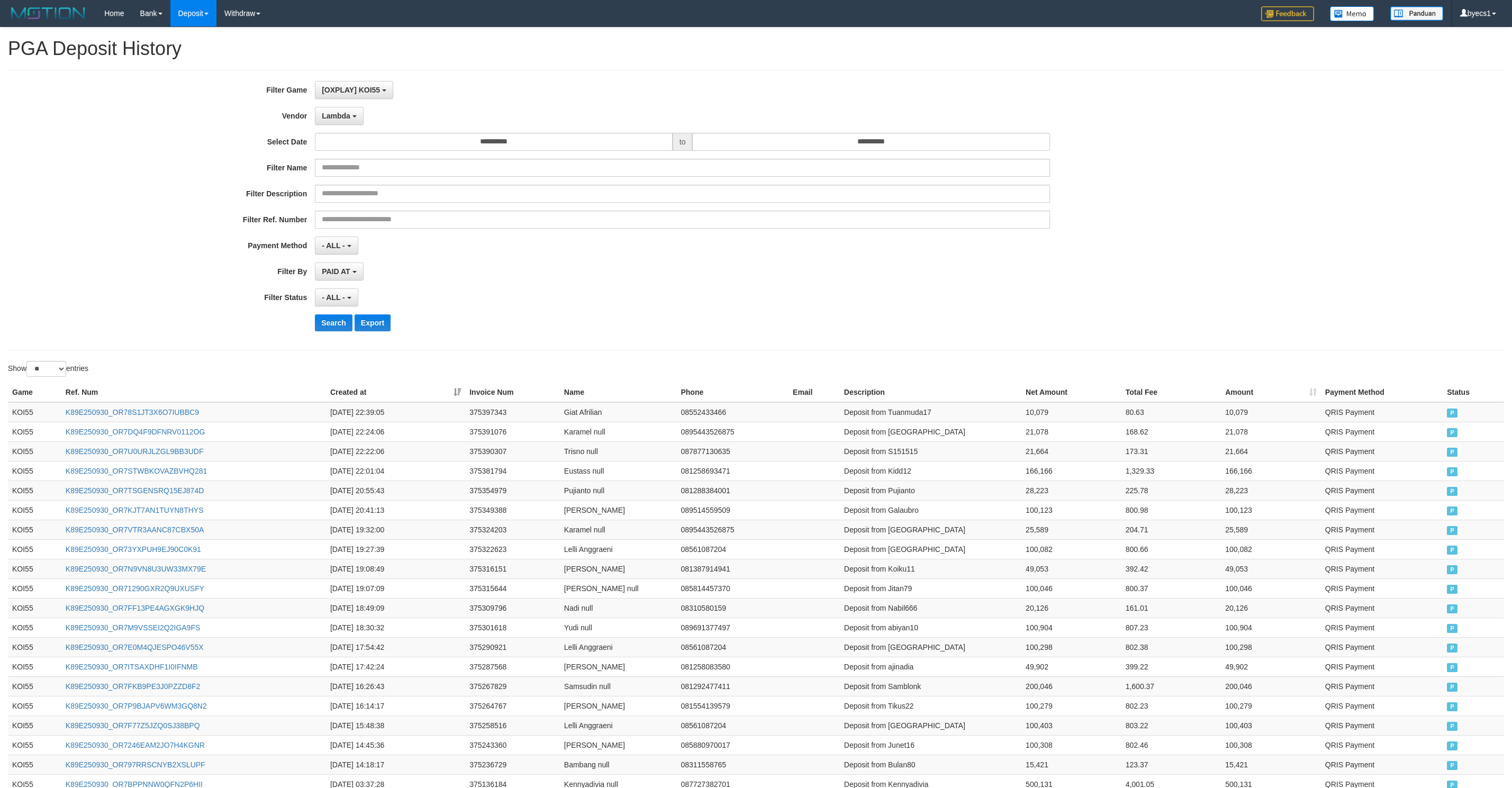
select select "**********"
select select "**"
click at [321, 326] on button "Search" at bounding box center [333, 323] width 38 height 17
click at [893, 299] on div "- ALL - SELECT ALL - ALL - SELECT STATUS PENDING/UNPAID PAID CANCELED EXPIRED" at bounding box center [682, 298] width 735 height 18
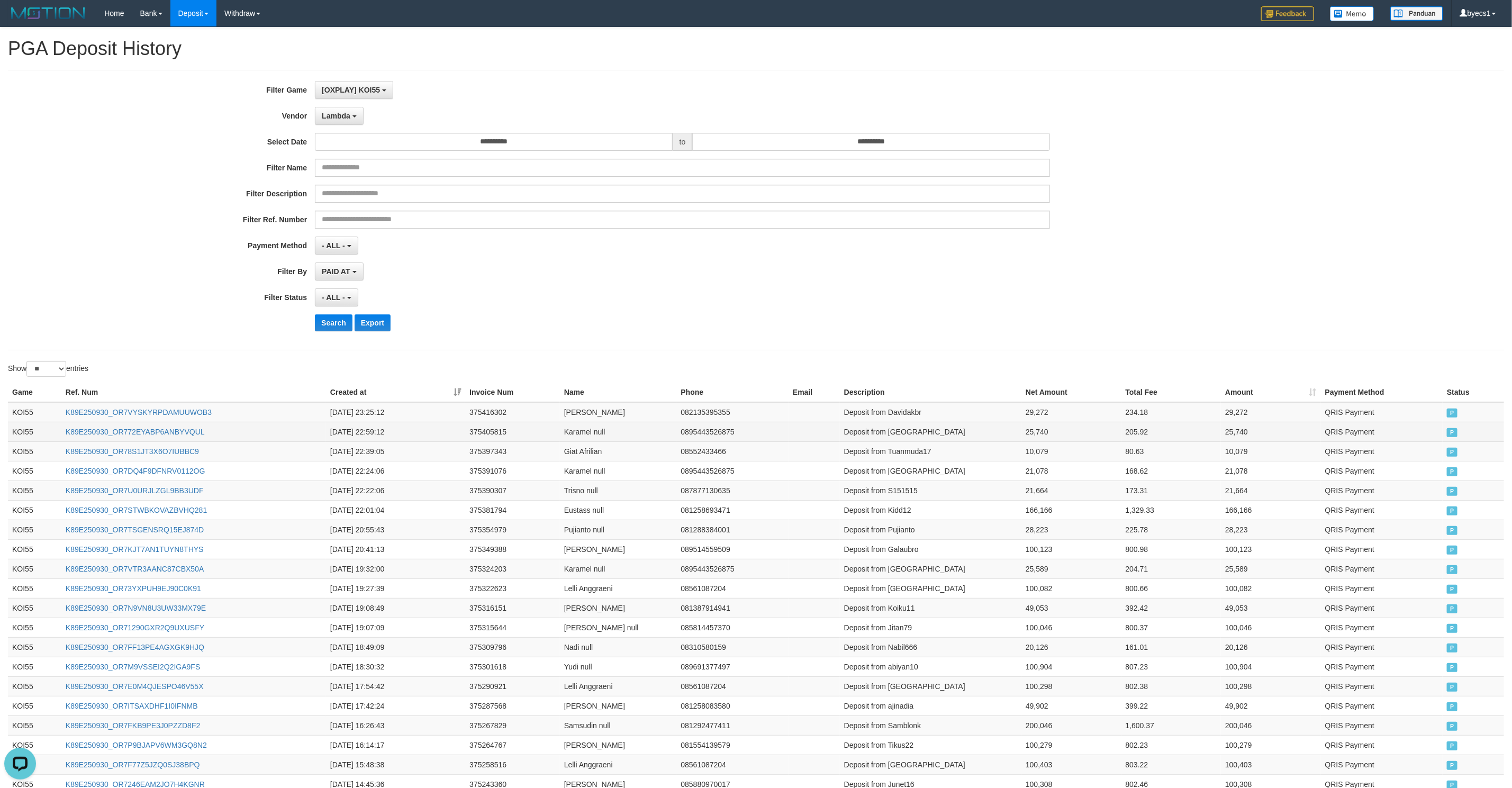
click at [902, 442] on td "Deposit from Karamel" at bounding box center [930, 431] width 182 height 19
drag, startPoint x: 905, startPoint y: 443, endPoint x: 1071, endPoint y: 436, distance: 166.1
click at [1071, 436] on tr "KOI55 K89E250930_OR772EYABP6ANBYVQUL 2025-09-30 22:59:12 375405815 Karamel null…" at bounding box center [756, 431] width 1496 height 19
copy tr "Karamel 25,740"
click at [905, 410] on td "Deposit from Davidakbr" at bounding box center [930, 412] width 182 height 20
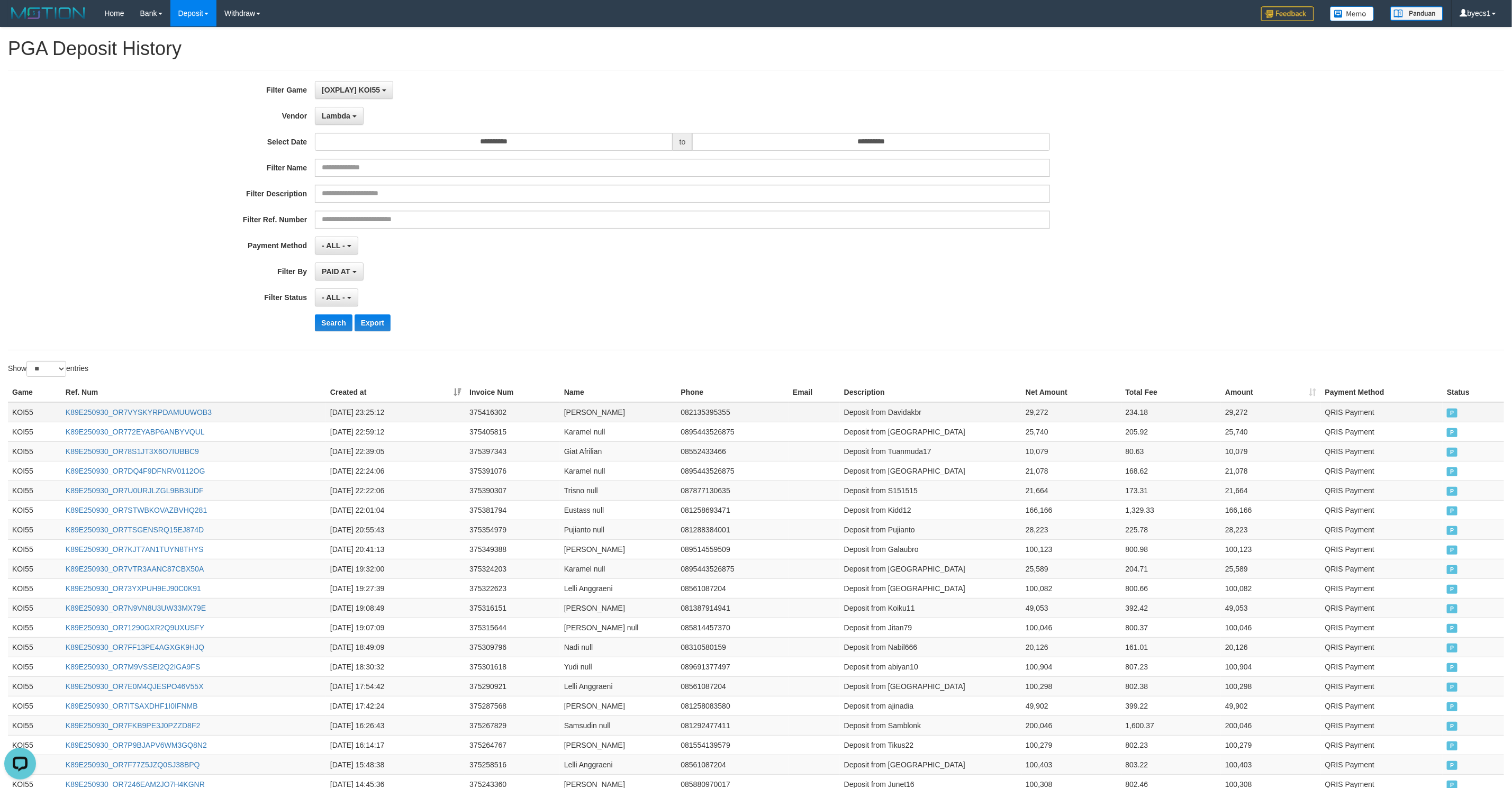
drag, startPoint x: 905, startPoint y: 410, endPoint x: 1006, endPoint y: 417, distance: 101.2
click at [1006, 417] on td "Deposit from Davidakbr" at bounding box center [930, 412] width 182 height 20
click at [904, 412] on td "Deposit from Davidakbr" at bounding box center [930, 412] width 182 height 20
drag, startPoint x: 904, startPoint y: 412, endPoint x: 1112, endPoint y: 418, distance: 208.1
click at [1112, 418] on tr "KOI55 K89E250930_OR7VYSKYRPDAMUUWOB3 2025-09-30 23:25:12 375416302 David Akbar …" at bounding box center [756, 412] width 1496 height 20
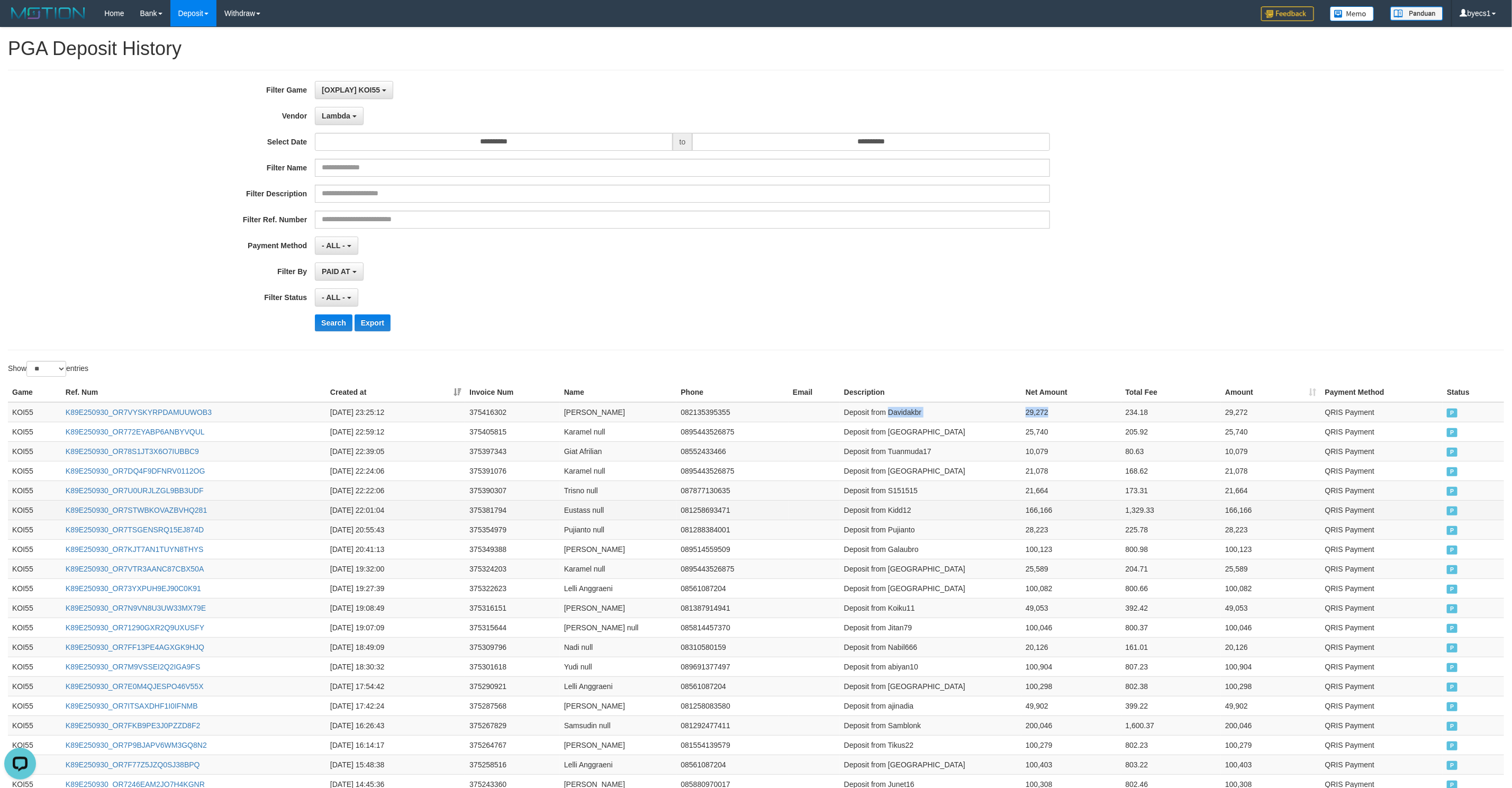
copy tr "Davidakbr 29,272"
click at [746, 479] on td "0895443526875" at bounding box center [732, 470] width 112 height 19
click at [318, 327] on button "Search" at bounding box center [333, 323] width 38 height 17
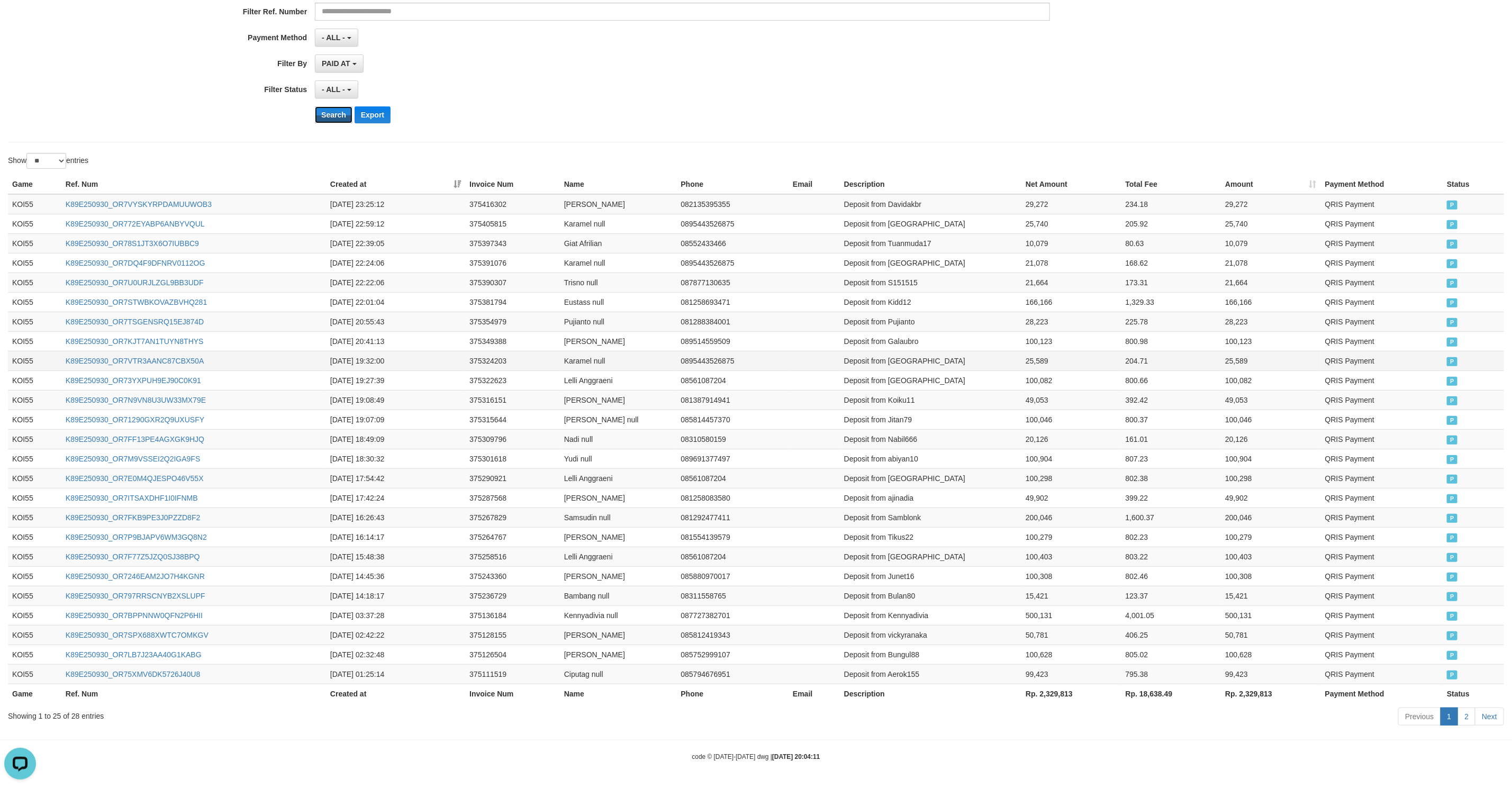
scroll to position [218, 0]
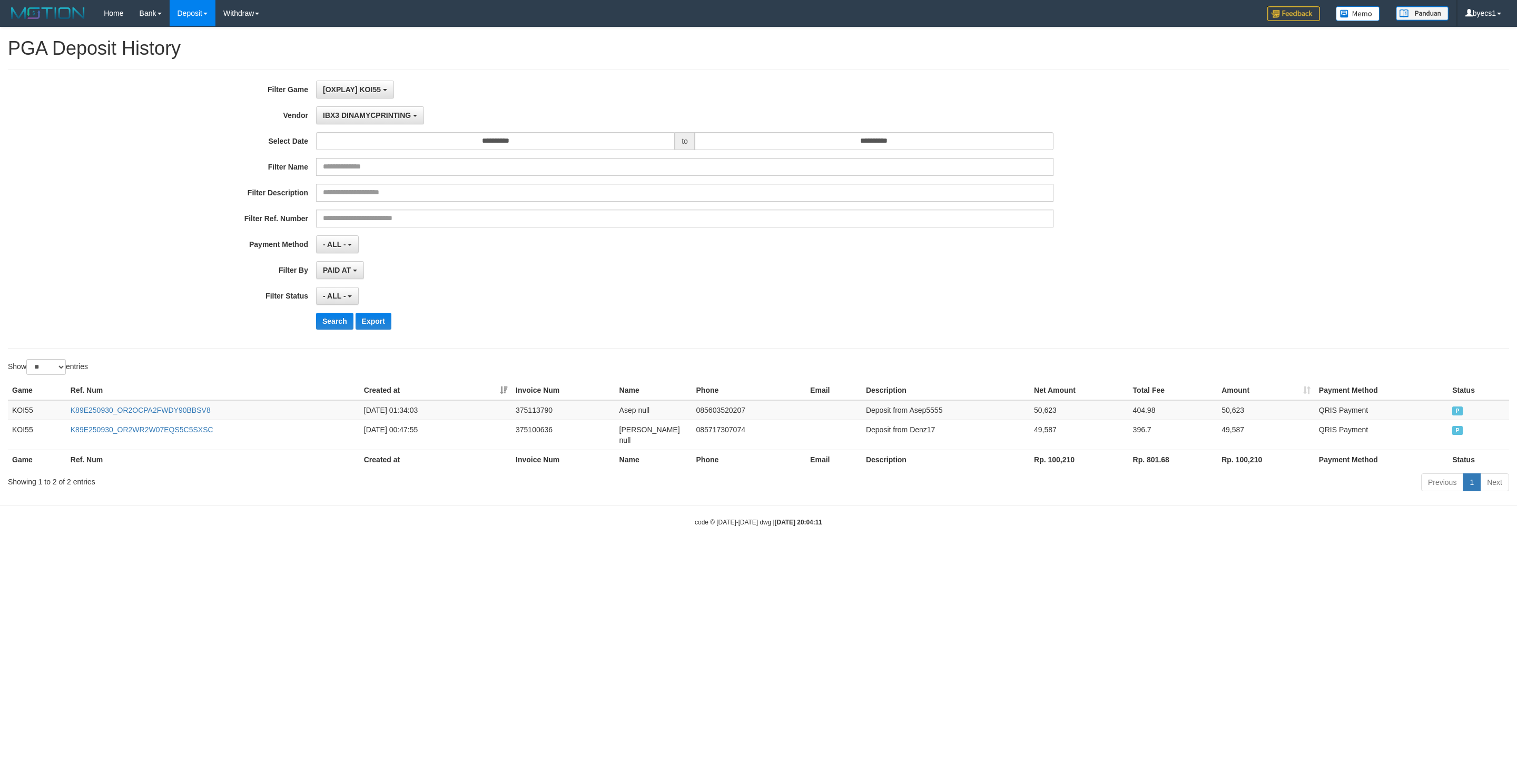
select select "**********"
select select "**"
click at [341, 325] on button "Search" at bounding box center [335, 321] width 37 height 17
click at [341, 323] on button "Search" at bounding box center [335, 321] width 37 height 17
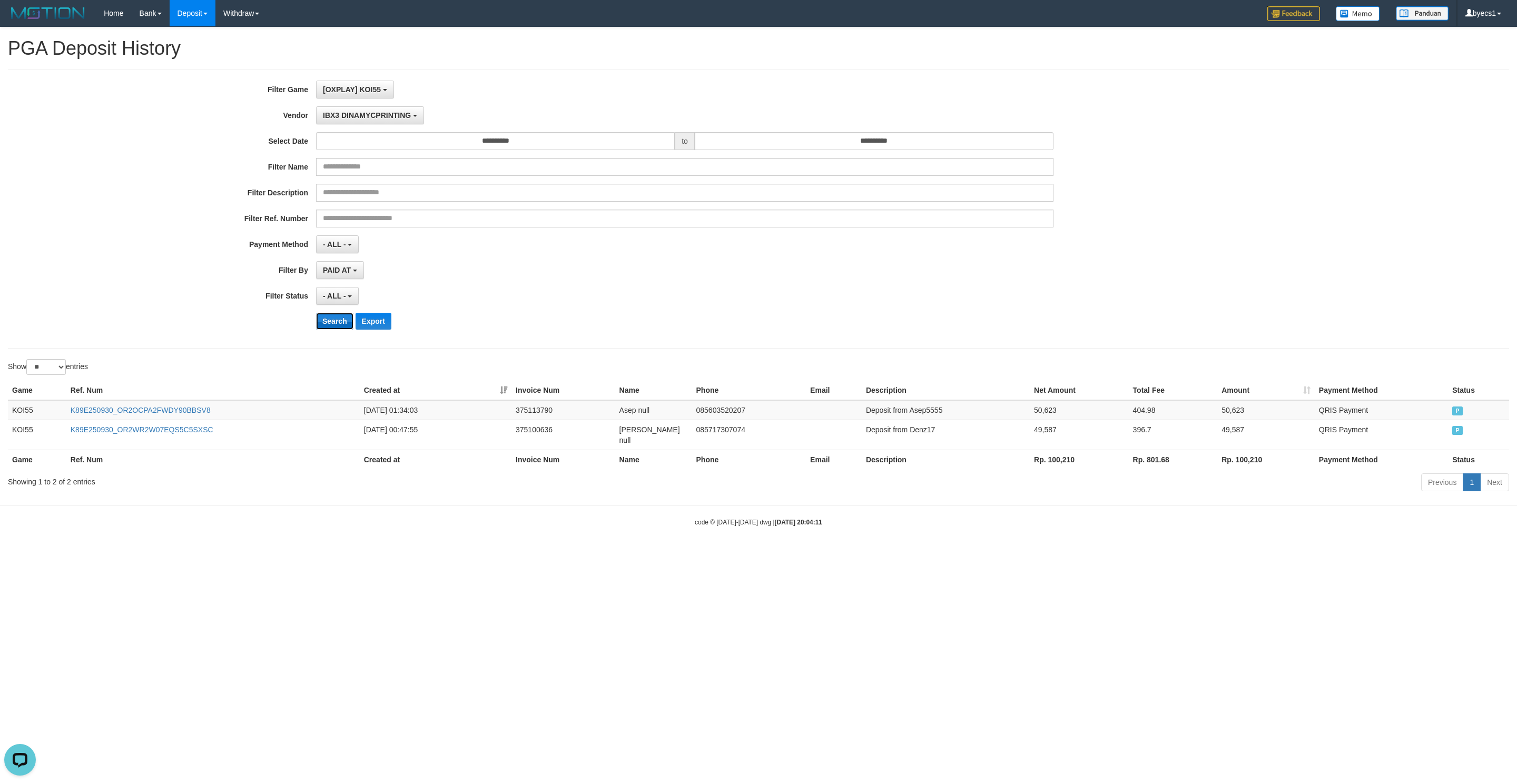
click at [341, 321] on button "Search" at bounding box center [335, 321] width 37 height 17
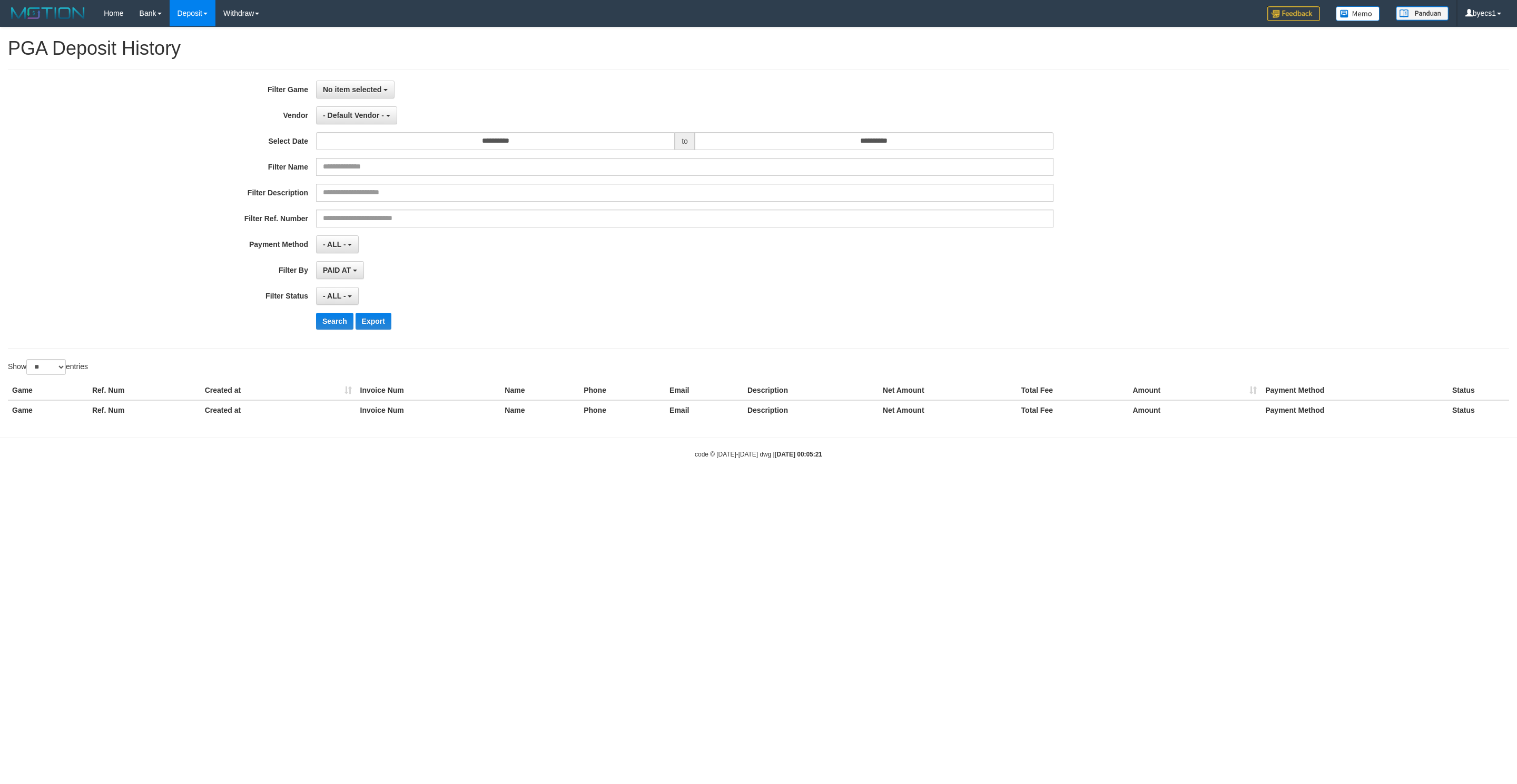
select select
select select "**"
drag, startPoint x: 373, startPoint y: 89, endPoint x: 373, endPoint y: 97, distance: 8.0
click at [373, 89] on span "No item selected" at bounding box center [352, 89] width 58 height 8
click at [375, 141] on label "[OXPLAY] KOI55" at bounding box center [383, 143] width 134 height 16
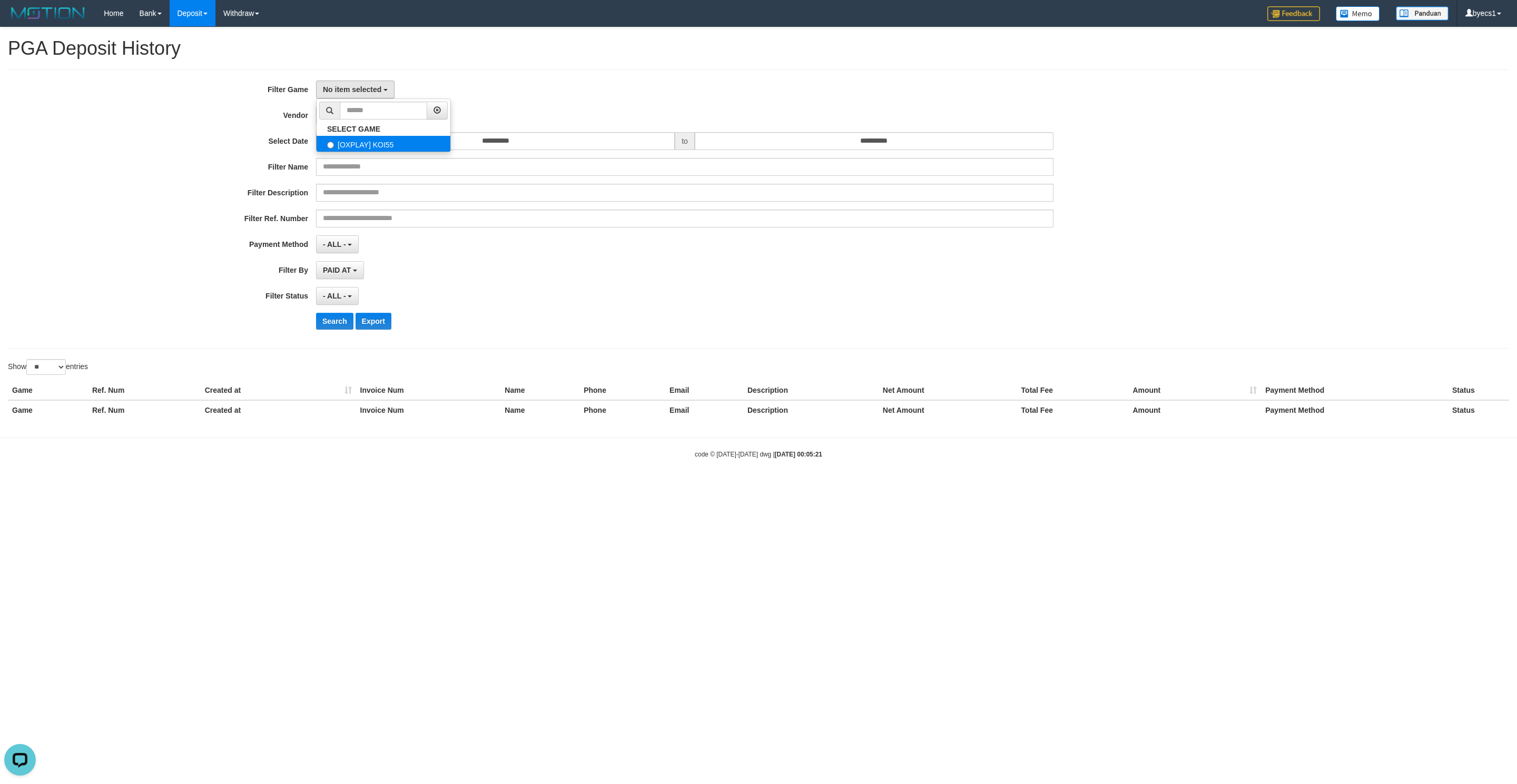
select select "****"
click at [372, 118] on span "- Default Vendor -" at bounding box center [353, 115] width 61 height 8
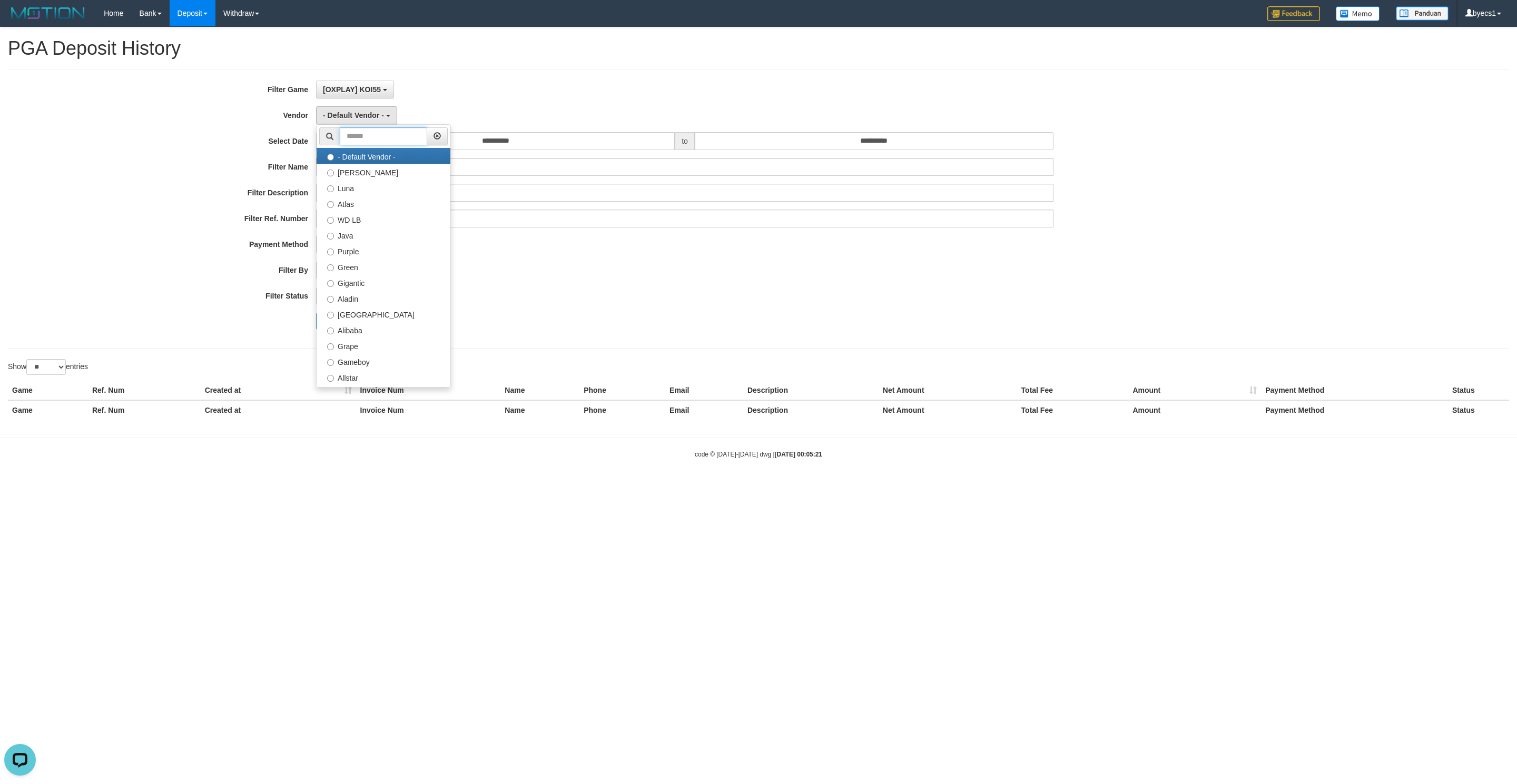
click at [378, 134] on input "text" at bounding box center [383, 136] width 87 height 18
type input "*****"
click at [408, 164] on label "Atlas" at bounding box center [383, 156] width 134 height 16
select select "**********"
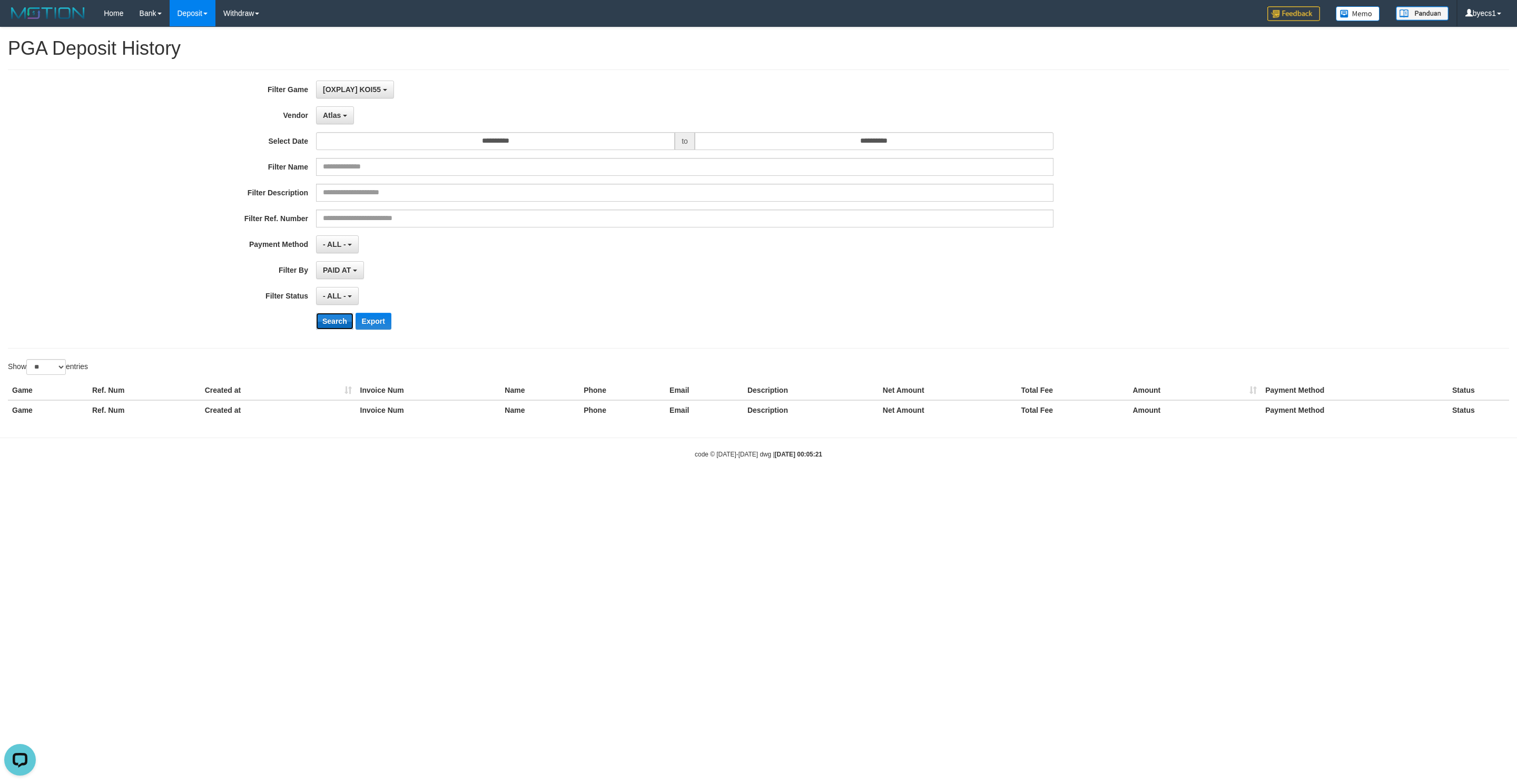
click at [338, 326] on button "Search" at bounding box center [335, 321] width 37 height 17
select select
select select "**"
click at [354, 90] on span "No item selected" at bounding box center [352, 89] width 58 height 8
click at [373, 150] on label "[OXPLAY] KOI55" at bounding box center [383, 143] width 134 height 16
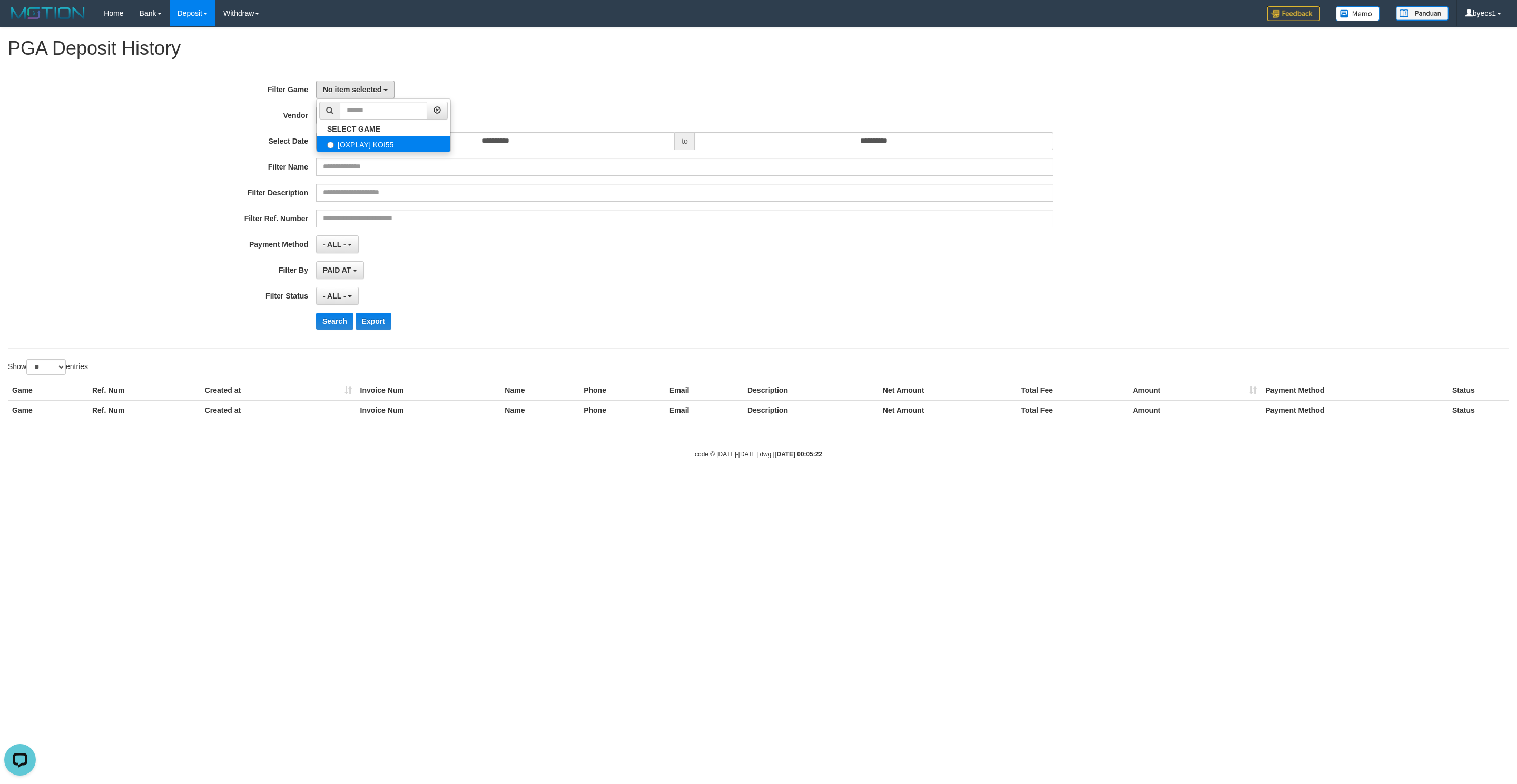
select select "****"
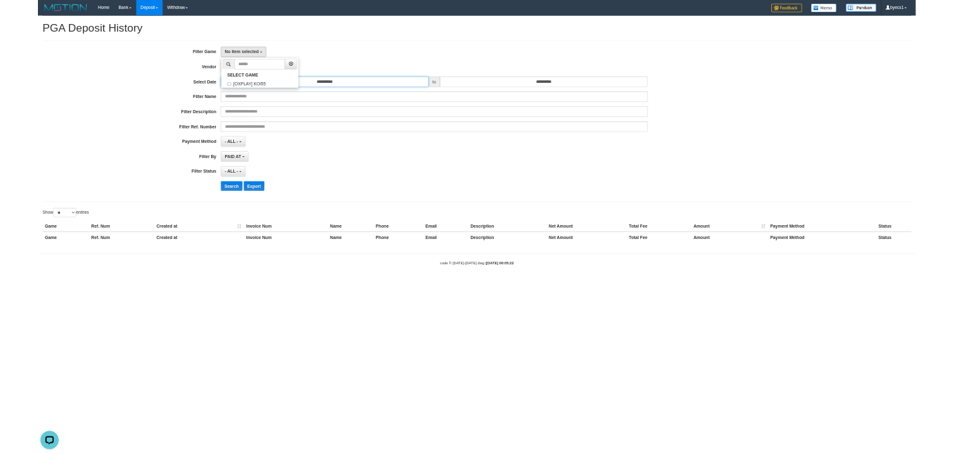
scroll to position [11, 0]
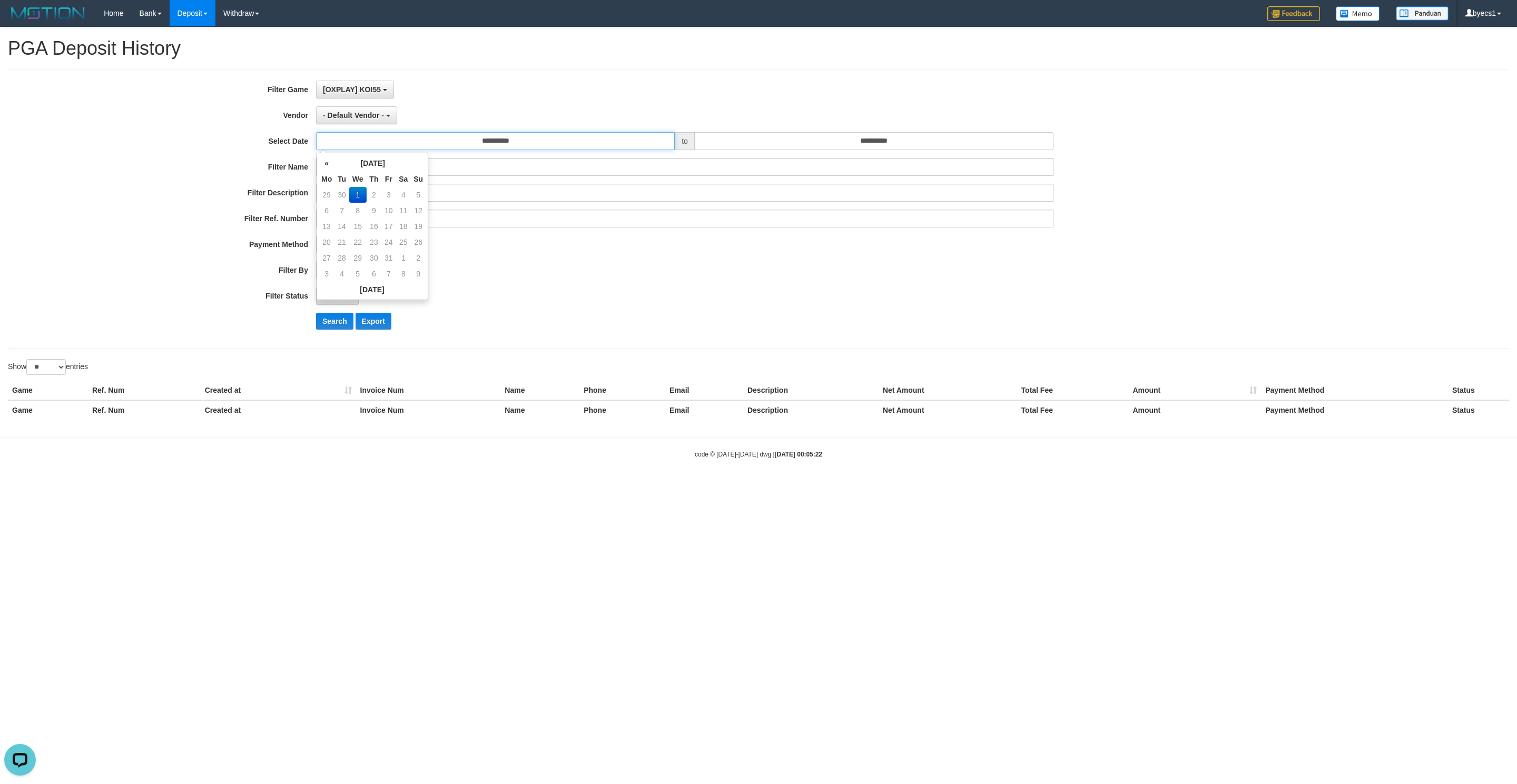
click at [373, 149] on input "**********" at bounding box center [495, 141] width 359 height 18
click at [371, 114] on span "- Default Vendor -" at bounding box center [353, 115] width 61 height 8
click at [369, 140] on input "text" at bounding box center [383, 136] width 87 height 18
type input "****"
click at [359, 160] on label "Gigantic" at bounding box center [383, 156] width 134 height 16
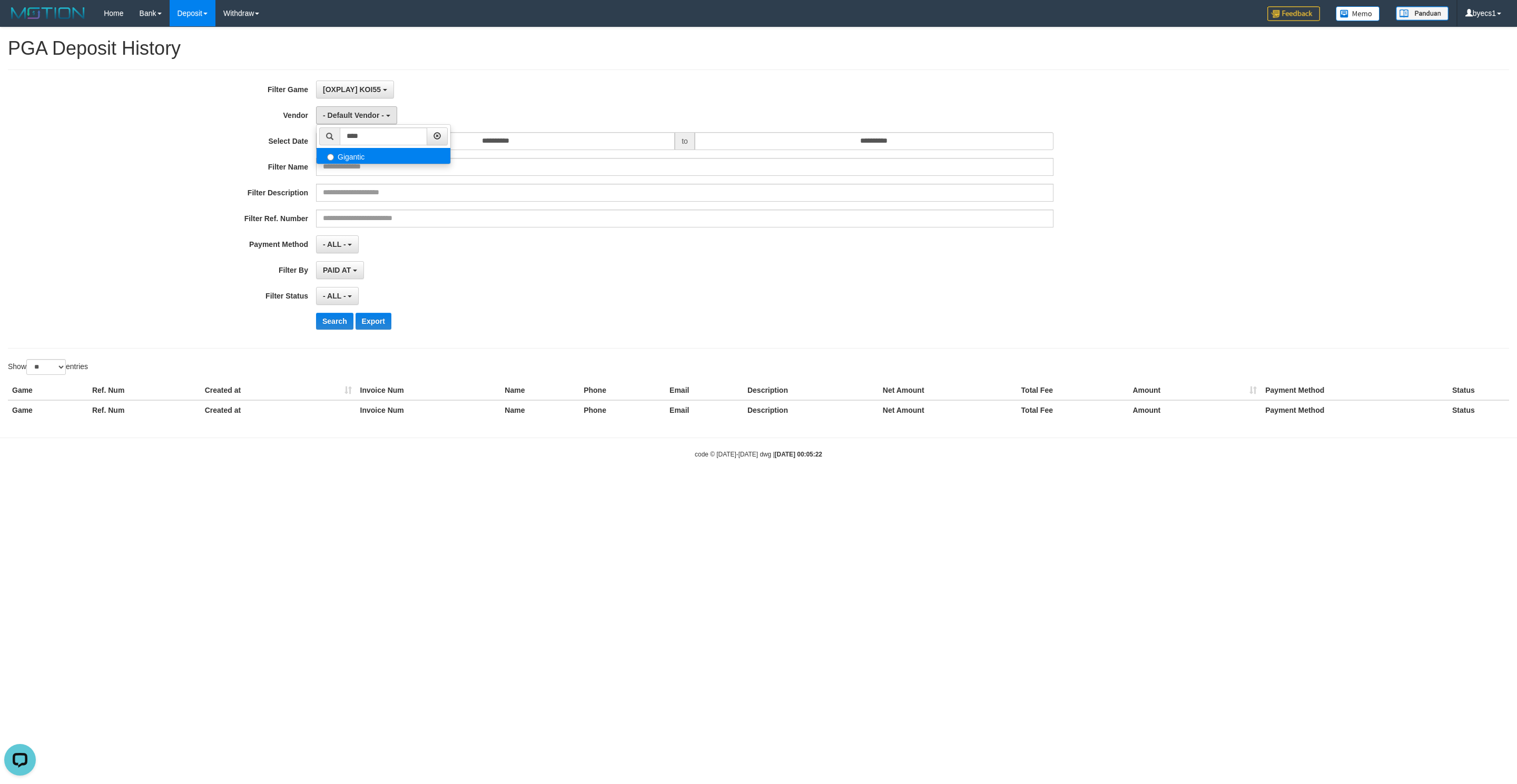
select select "**********"
click at [345, 324] on button "Search" at bounding box center [335, 321] width 37 height 17
select select
select select "**"
click at [383, 87] on button "No item selected" at bounding box center [356, 90] width 78 height 18
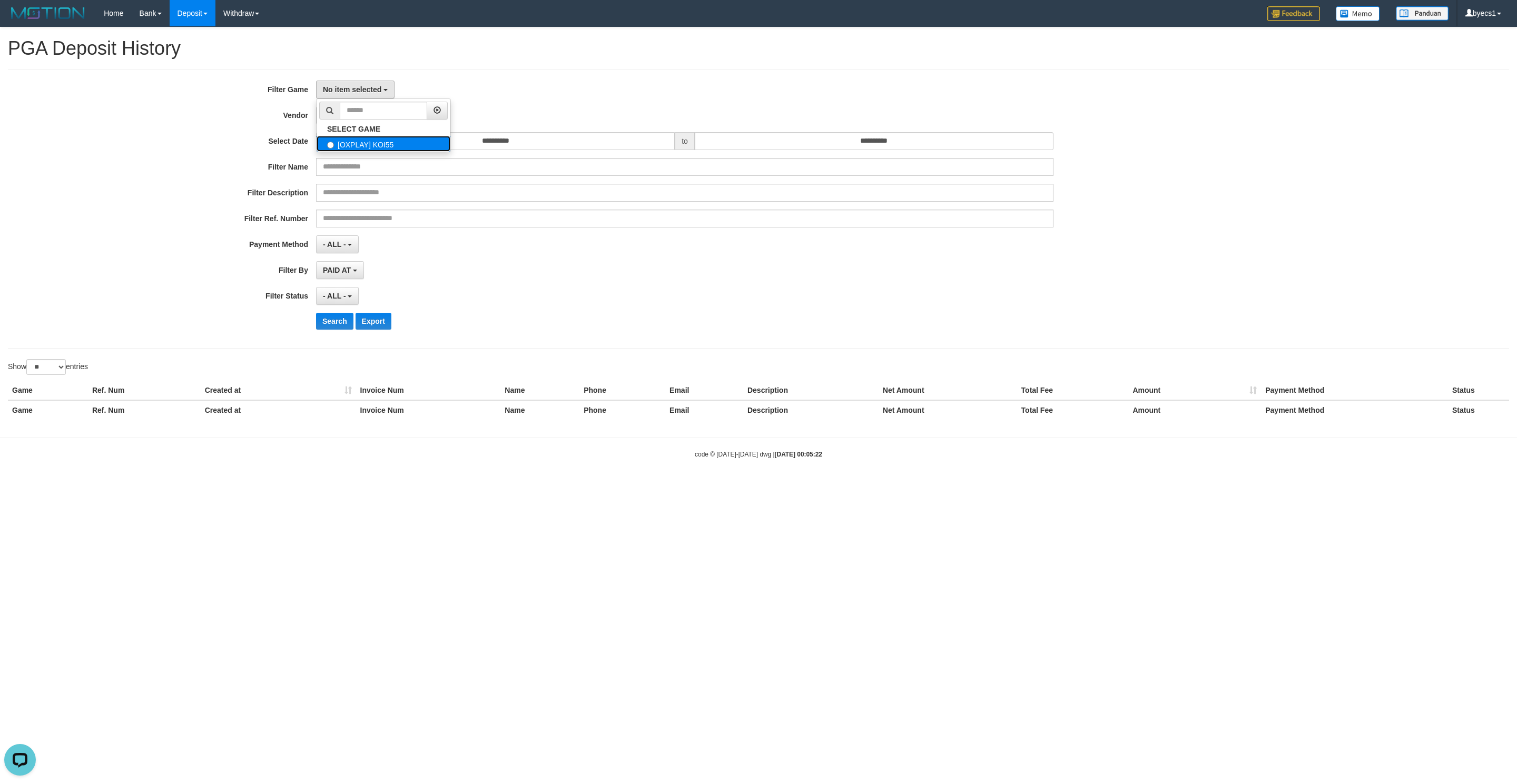
click at [367, 147] on label "[OXPLAY] KOI55" at bounding box center [383, 143] width 134 height 16
select select "****"
click at [367, 119] on span "- Default Vendor -" at bounding box center [353, 115] width 61 height 8
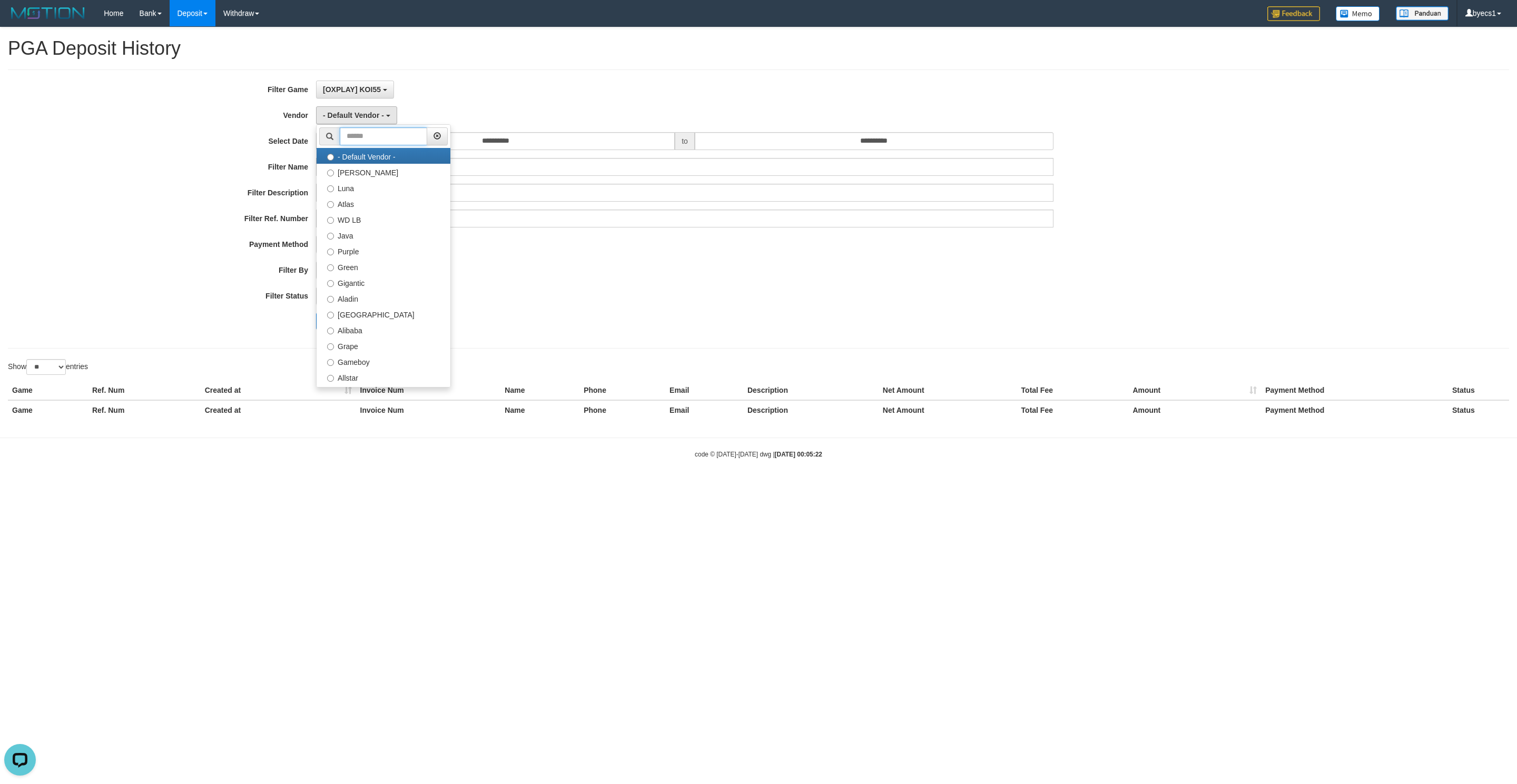
click at [388, 132] on input "text" at bounding box center [383, 136] width 87 height 18
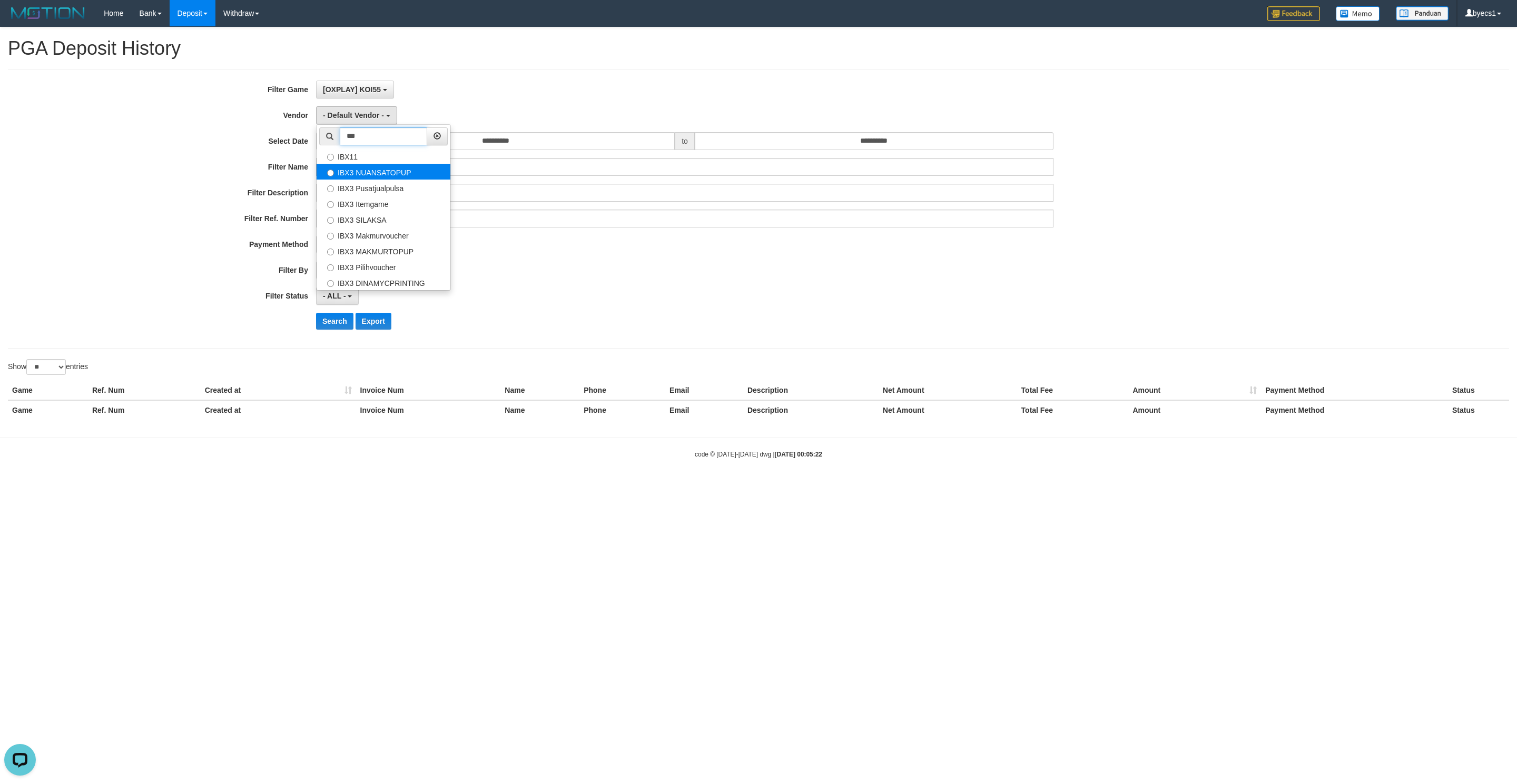
type input "***"
click at [390, 167] on label "IBX3 NUANSATOPUP" at bounding box center [383, 171] width 134 height 16
click at [392, 128] on div "**********" at bounding box center [632, 209] width 1264 height 257
click at [392, 126] on div "**********" at bounding box center [632, 209] width 1264 height 257
click at [387, 114] on span "IBX3 NUANSATOPUP" at bounding box center [361, 115] width 75 height 8
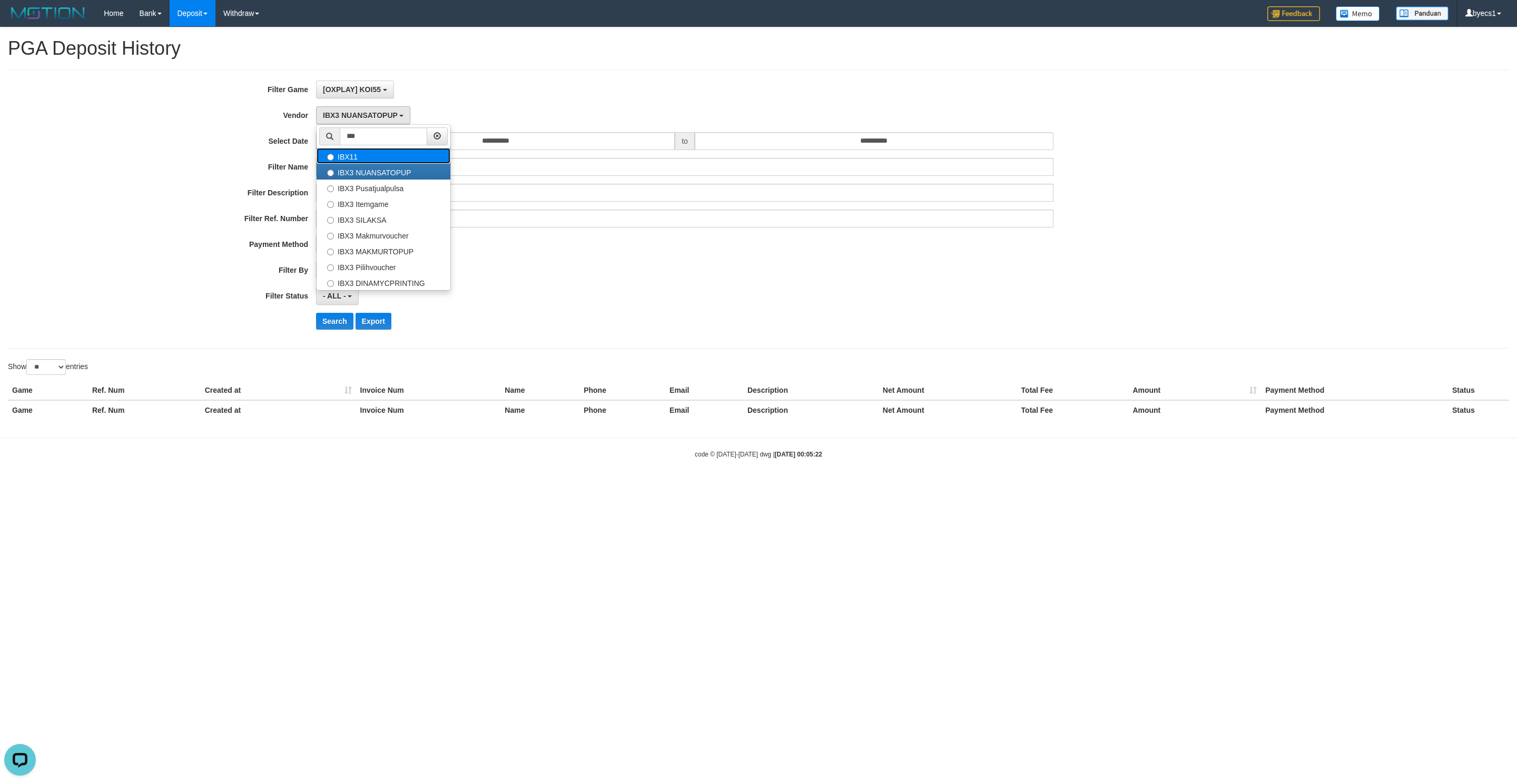
click at [359, 156] on label "IBX11" at bounding box center [383, 156] width 134 height 16
select select "**********"
click at [335, 319] on button "Search" at bounding box center [335, 321] width 37 height 17
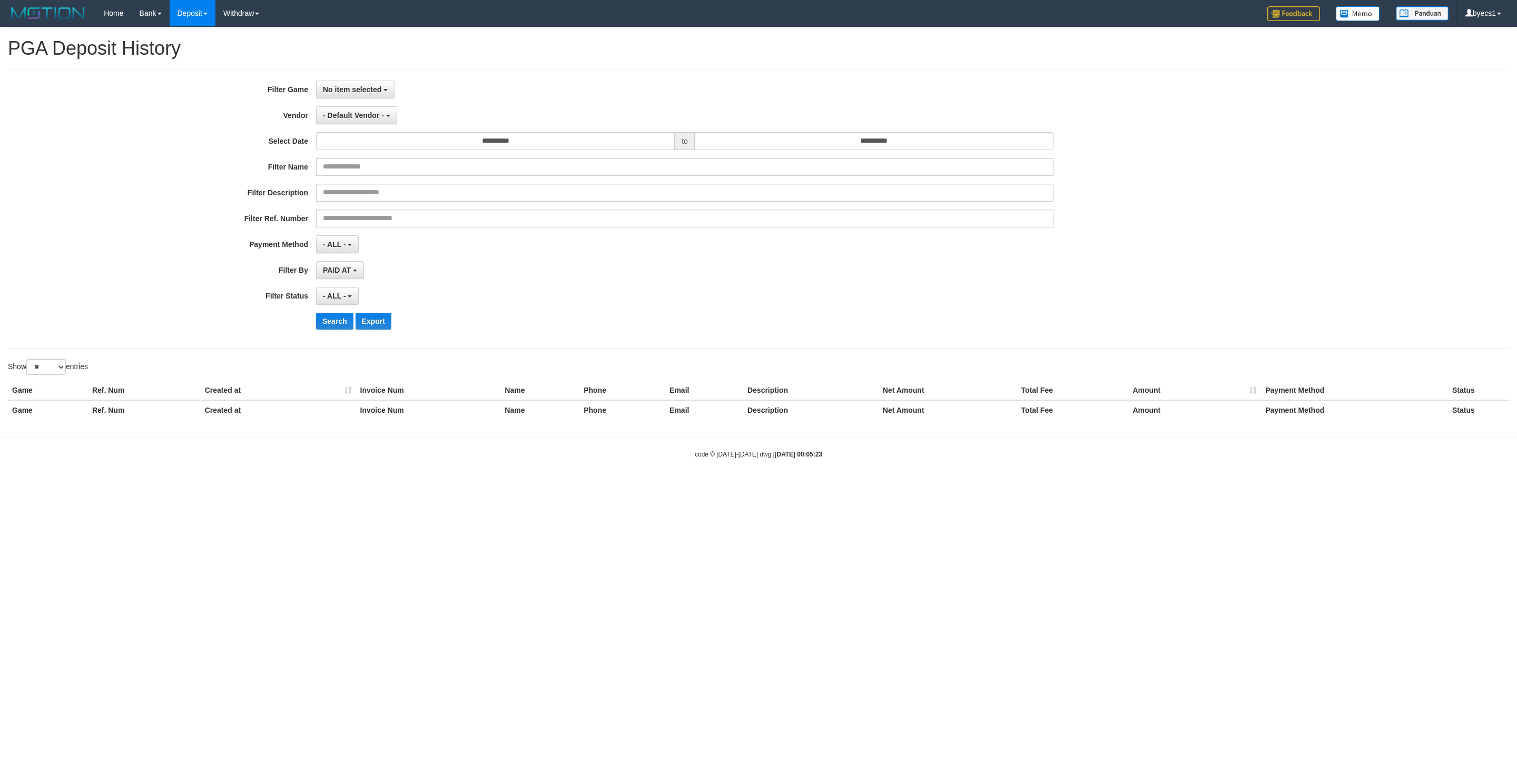
select select
select select "**"
click at [375, 100] on div "**********" at bounding box center [632, 209] width 1264 height 257
click at [375, 93] on span "No item selected" at bounding box center [352, 89] width 58 height 8
click at [373, 142] on label "[OXPLAY] KOI55" at bounding box center [383, 143] width 134 height 16
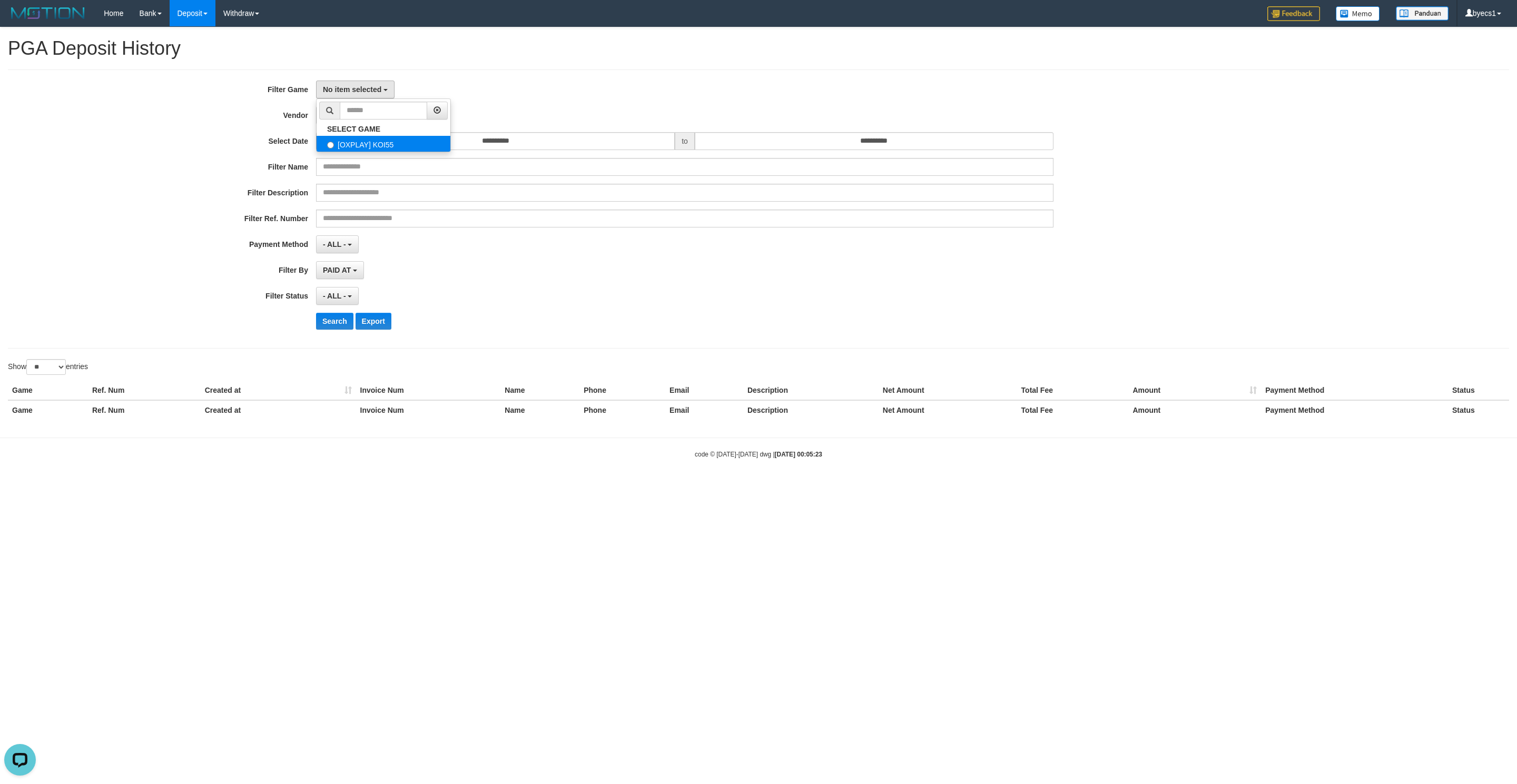
select select "****"
click at [364, 122] on button "- Default Vendor -" at bounding box center [356, 116] width 81 height 18
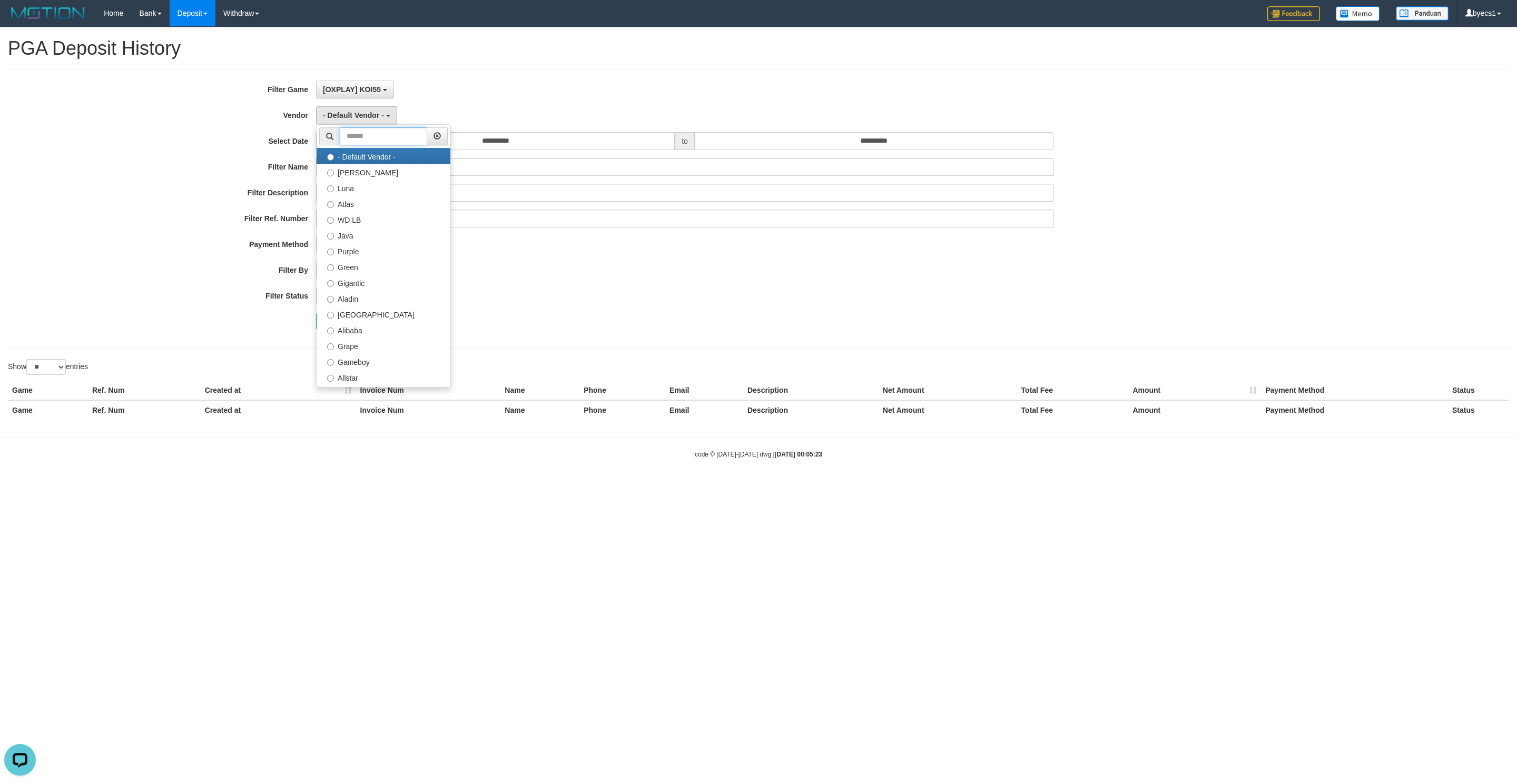
click at [375, 135] on input "text" at bounding box center [383, 136] width 87 height 18
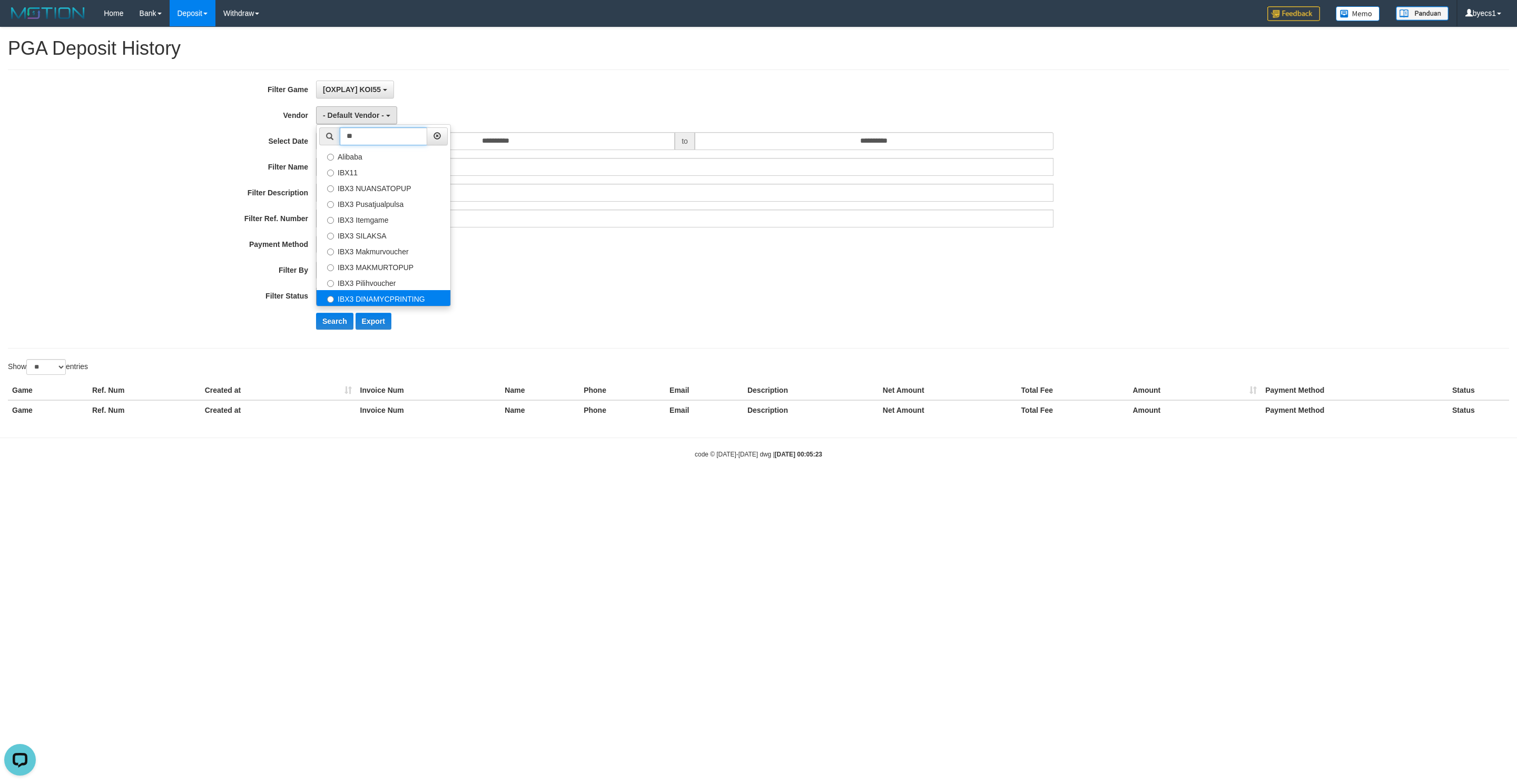
type input "**"
click at [368, 295] on label "IBX3 DINAMYCPRINTING" at bounding box center [383, 298] width 134 height 16
select select "**********"
click at [338, 325] on button "Search" at bounding box center [335, 321] width 37 height 17
select select
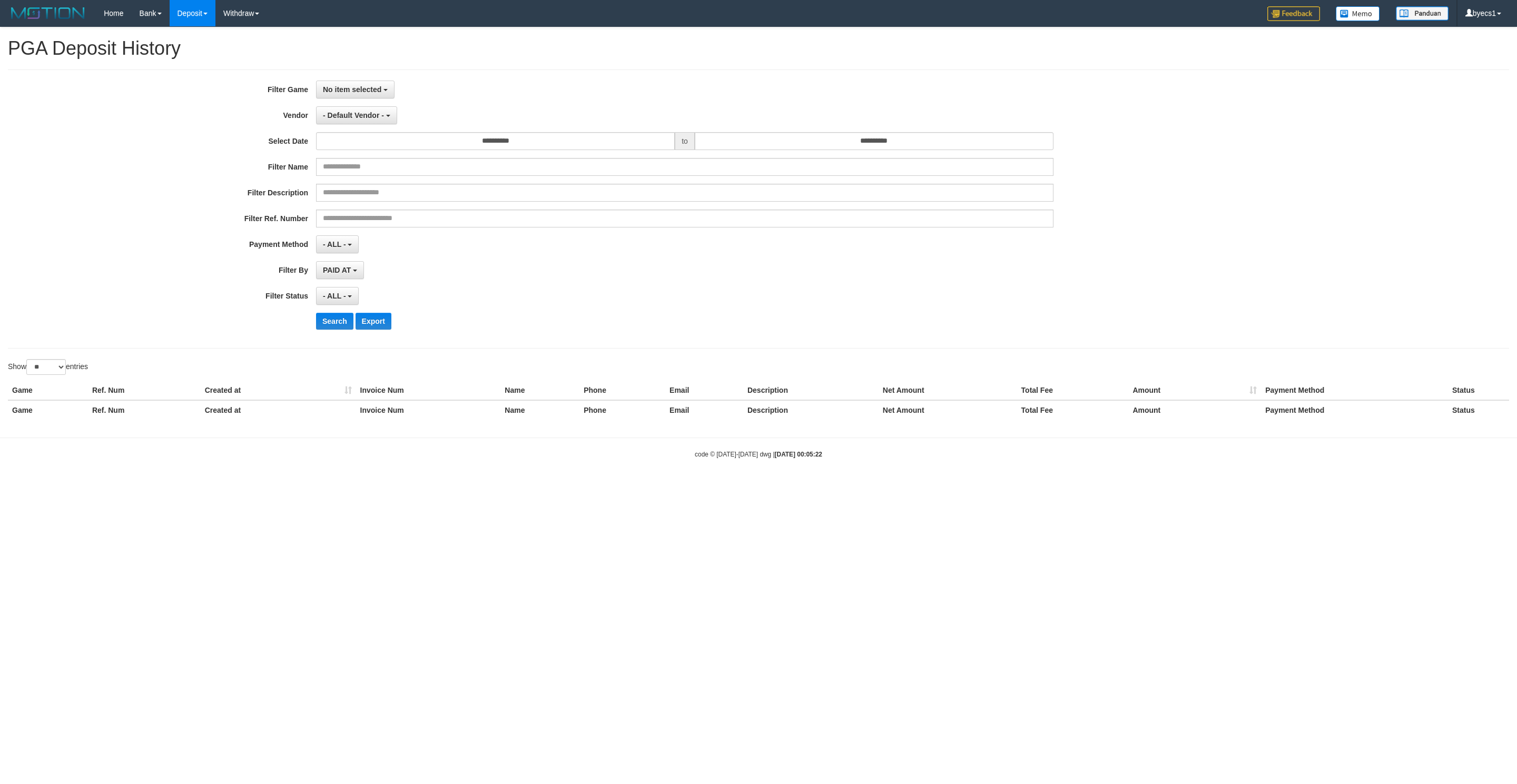
select select "**"
click at [364, 95] on button "No item selected" at bounding box center [356, 90] width 78 height 18
click at [364, 146] on label "[OXPLAY] KOI55" at bounding box center [383, 143] width 134 height 16
select select "****"
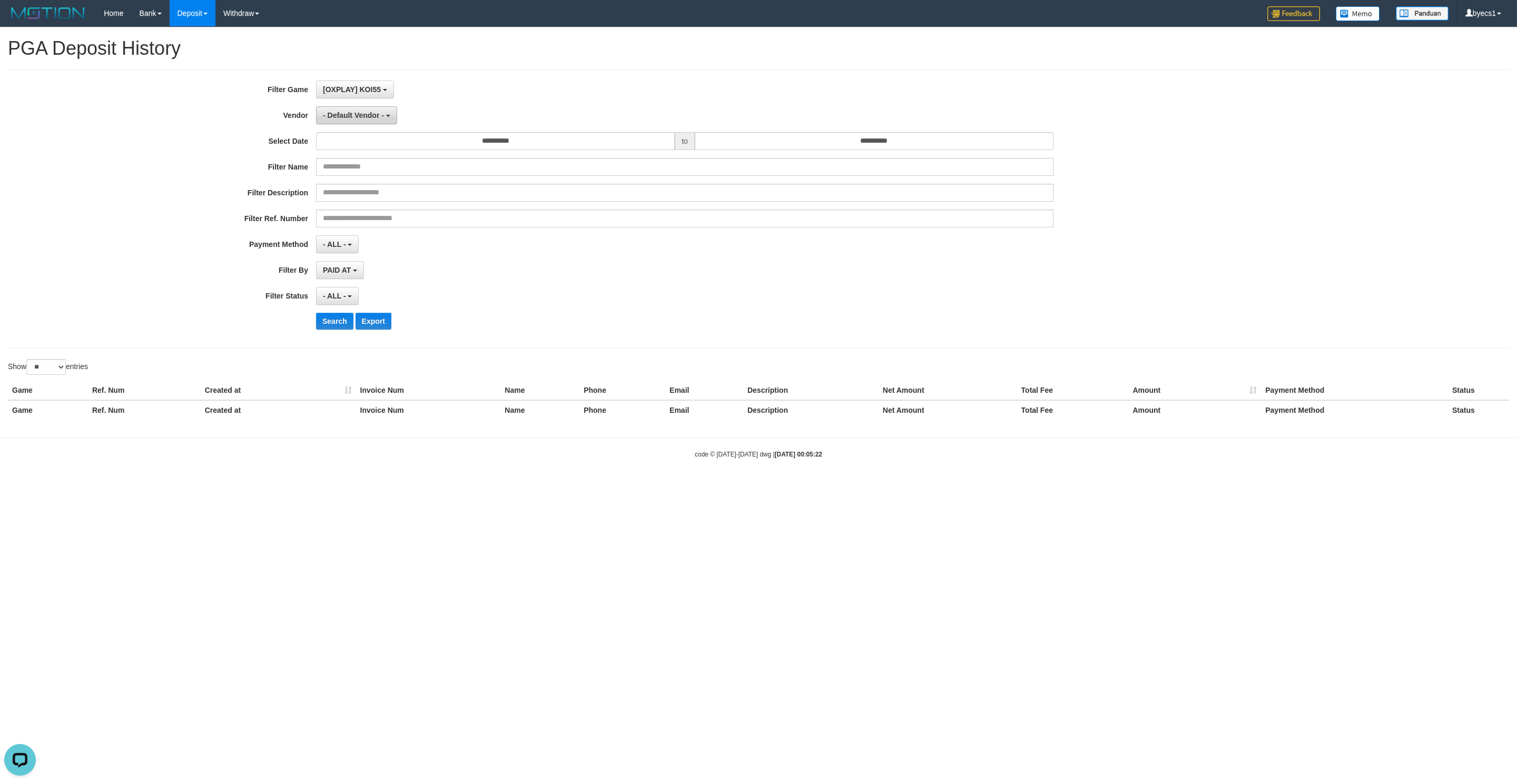
click at [362, 121] on button "- Default Vendor -" at bounding box center [356, 116] width 81 height 18
click at [366, 136] on input "text" at bounding box center [383, 136] width 87 height 18
type input "****"
click at [357, 158] on label "Lambda" at bounding box center [383, 156] width 134 height 16
select select "**********"
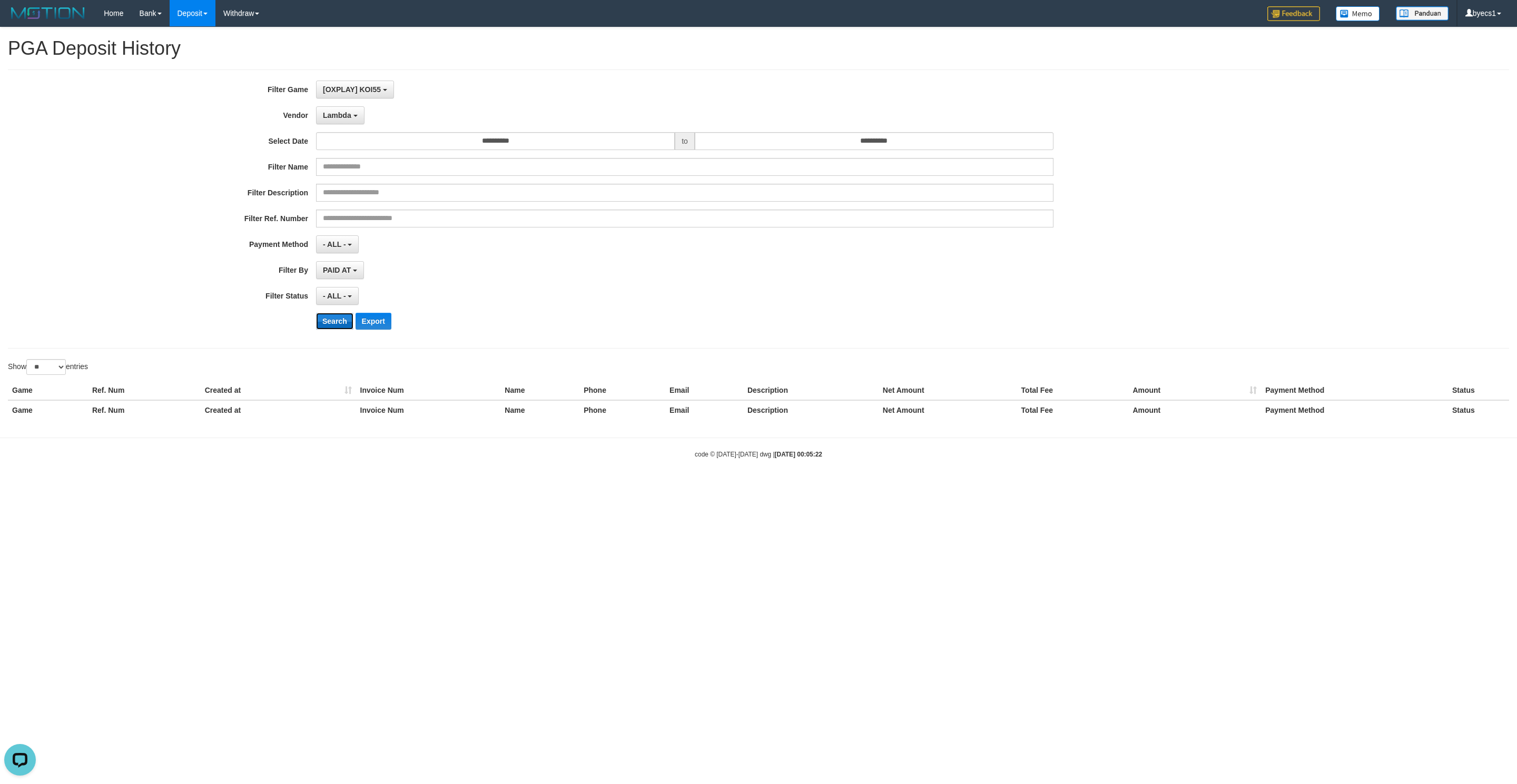
click at [334, 327] on button "Search" at bounding box center [335, 321] width 37 height 17
